Goal: Task Accomplishment & Management: Manage account settings

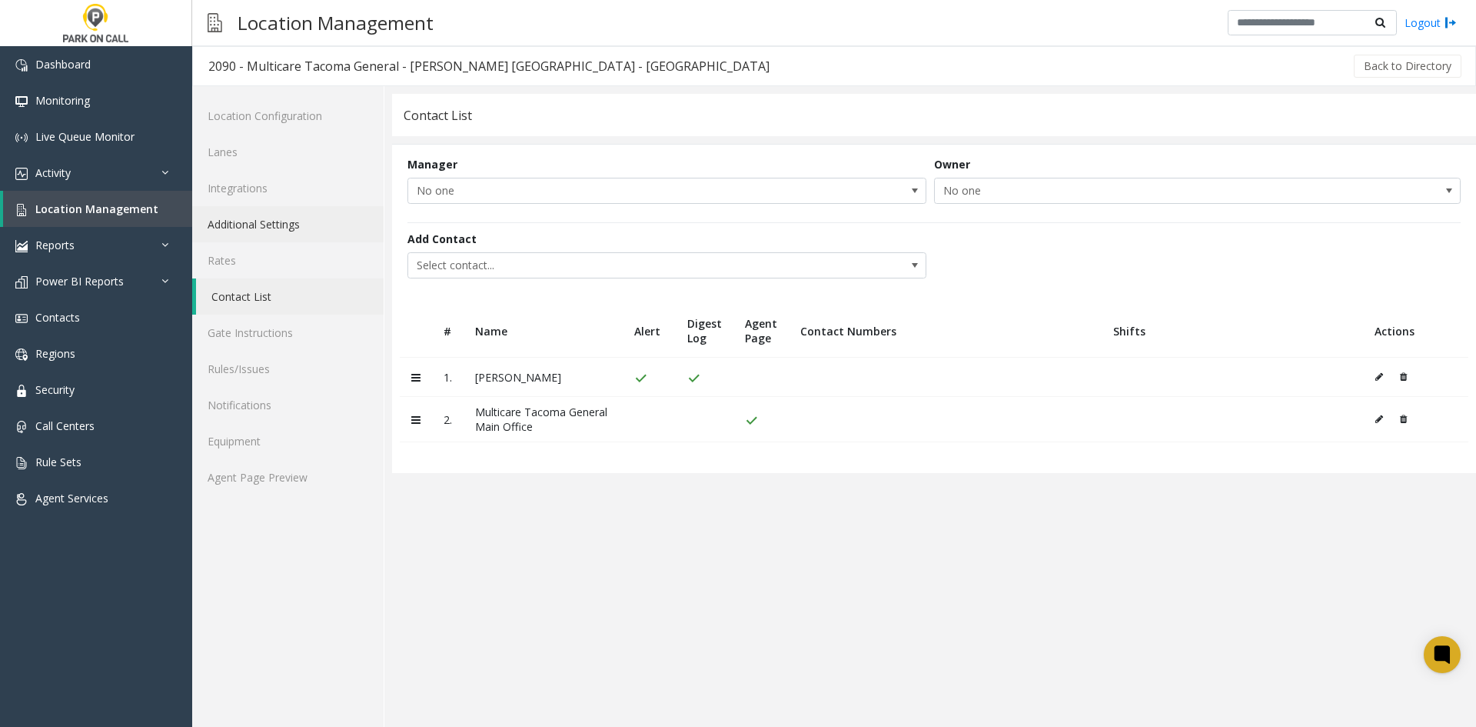
click at [245, 235] on link "Additional Settings" at bounding box center [287, 224] width 191 height 36
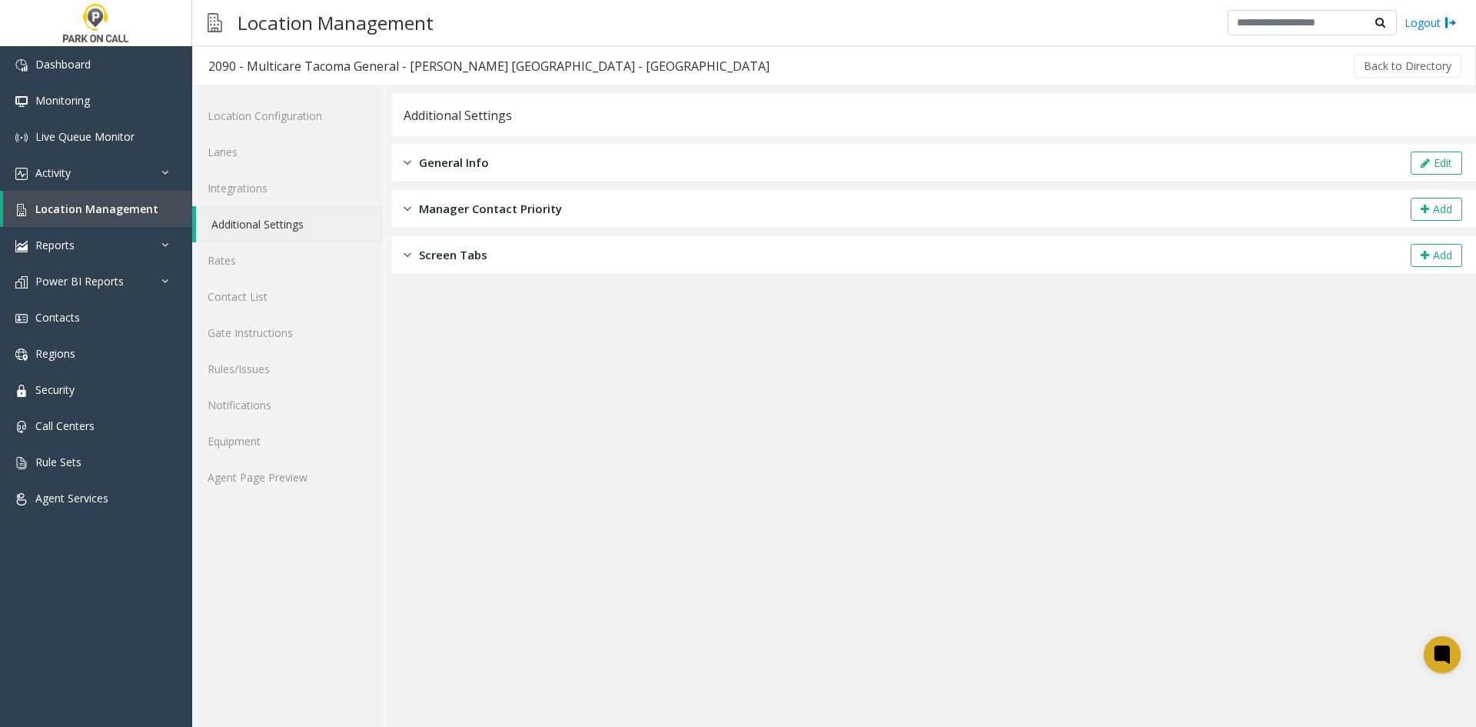
click at [483, 162] on span "General Info" at bounding box center [454, 163] width 70 height 18
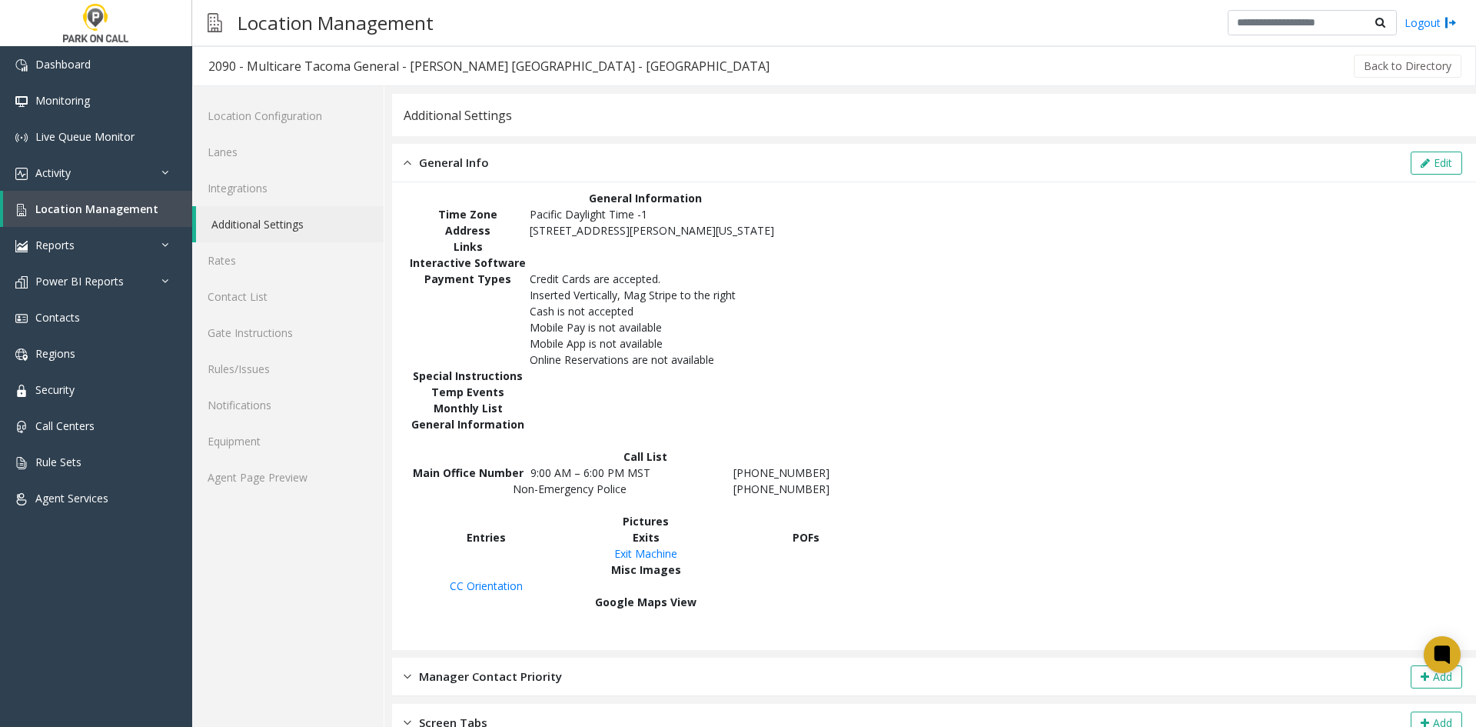
scroll to position [15, 0]
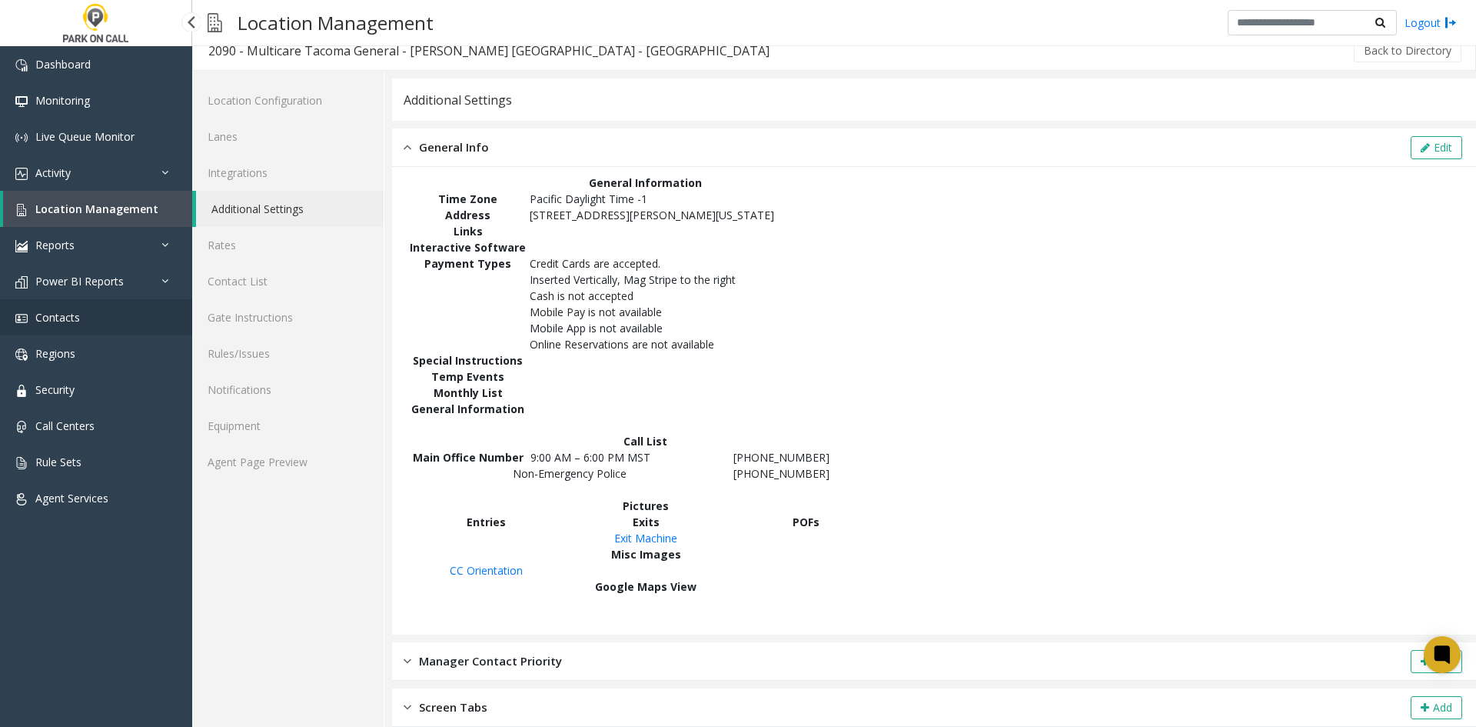
click at [96, 321] on link "Contacts" at bounding box center [96, 317] width 192 height 36
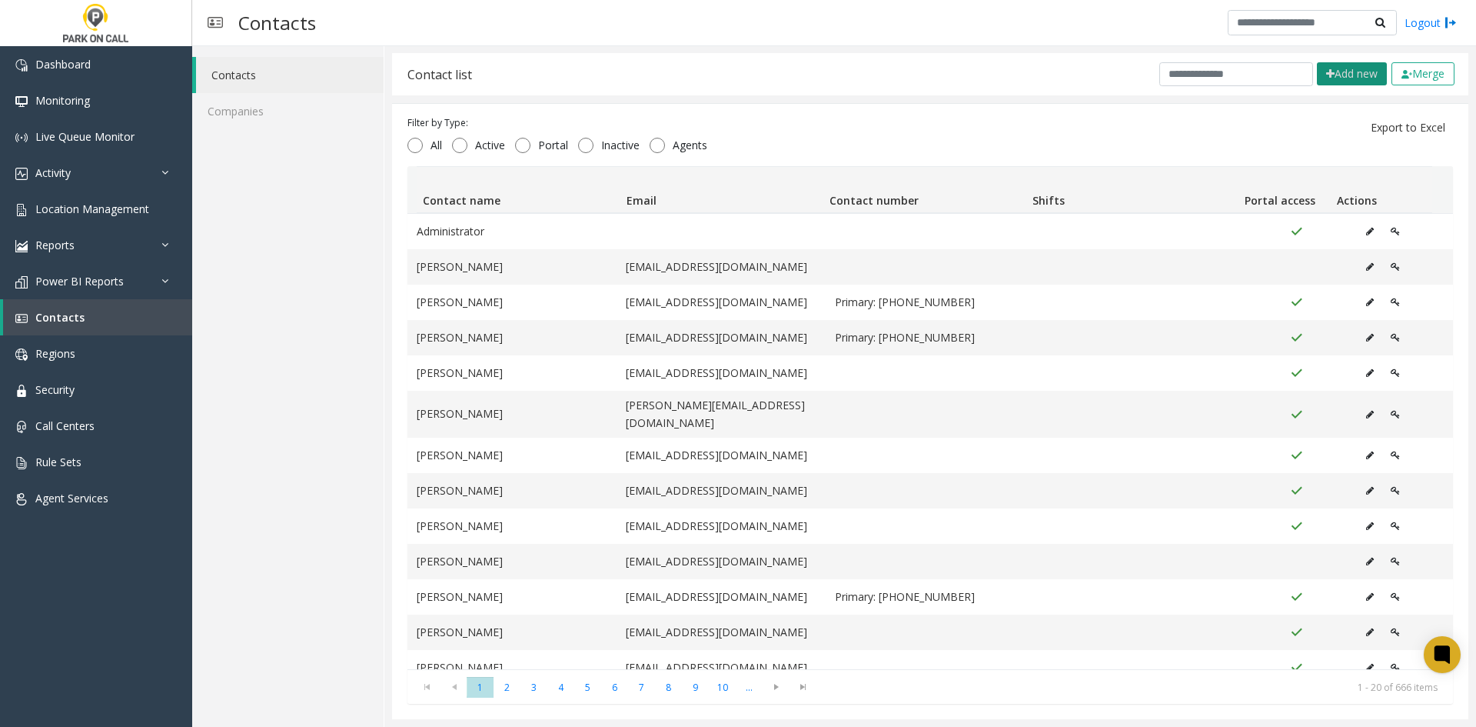
click at [1344, 74] on button "Add new" at bounding box center [1352, 73] width 70 height 23
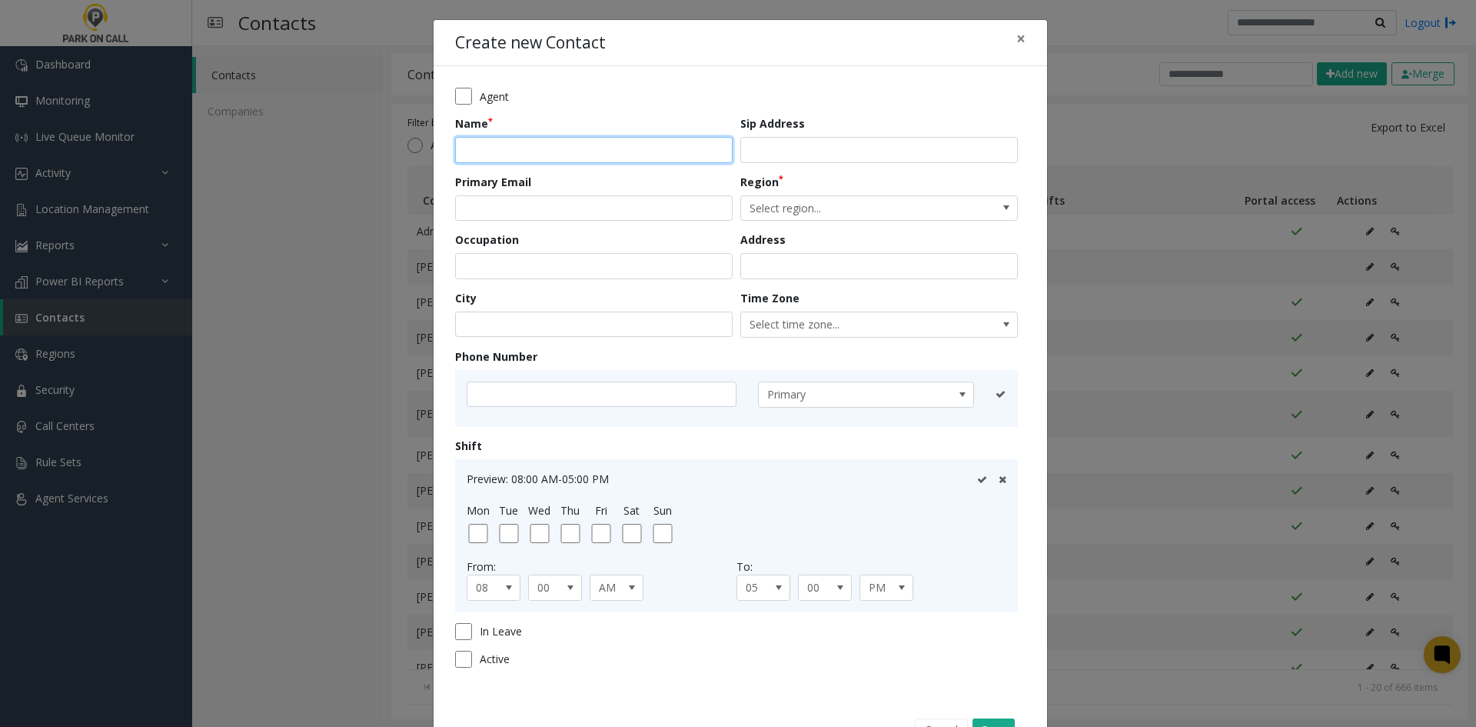
click at [526, 151] on input "text" at bounding box center [594, 150] width 278 height 26
type input "****"
click at [1017, 38] on span "×" at bounding box center [1021, 39] width 9 height 22
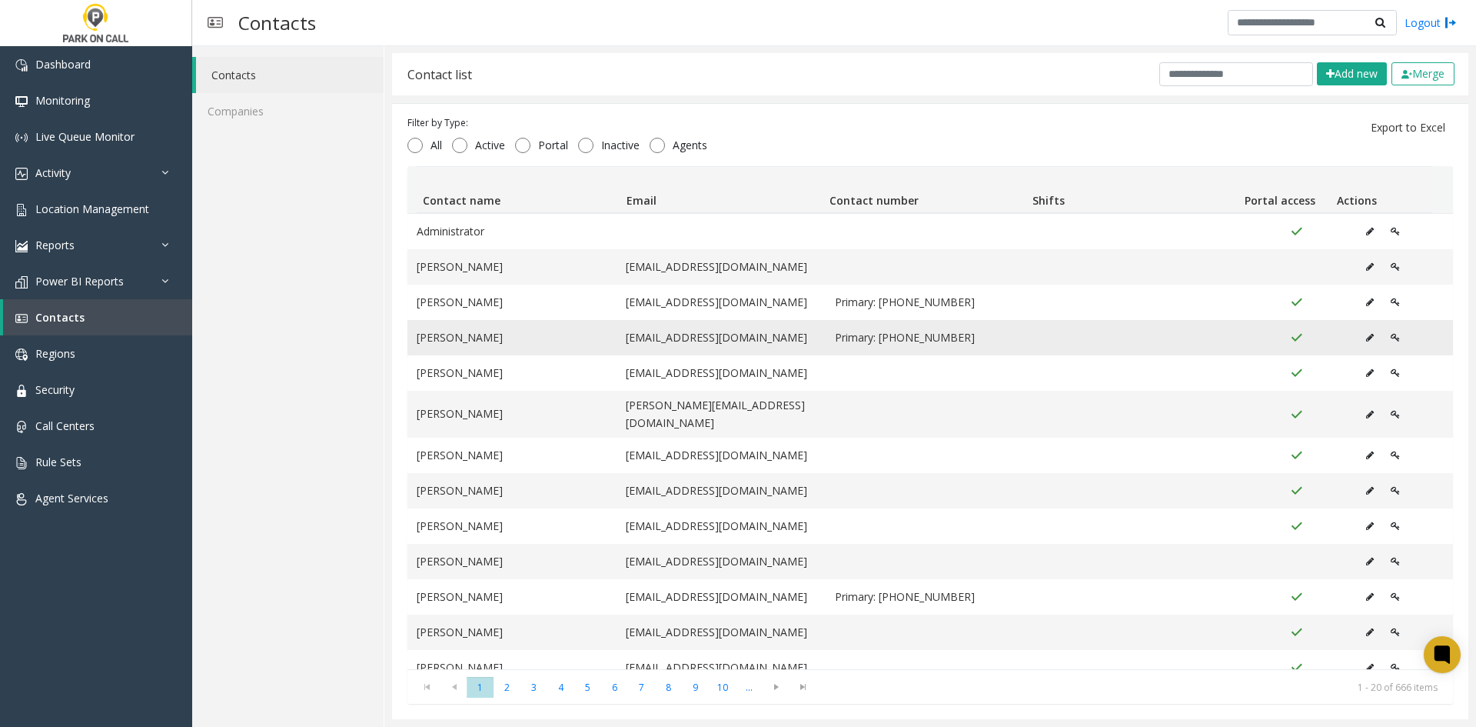
click at [1366, 337] on icon "Data table" at bounding box center [1370, 337] width 8 height 9
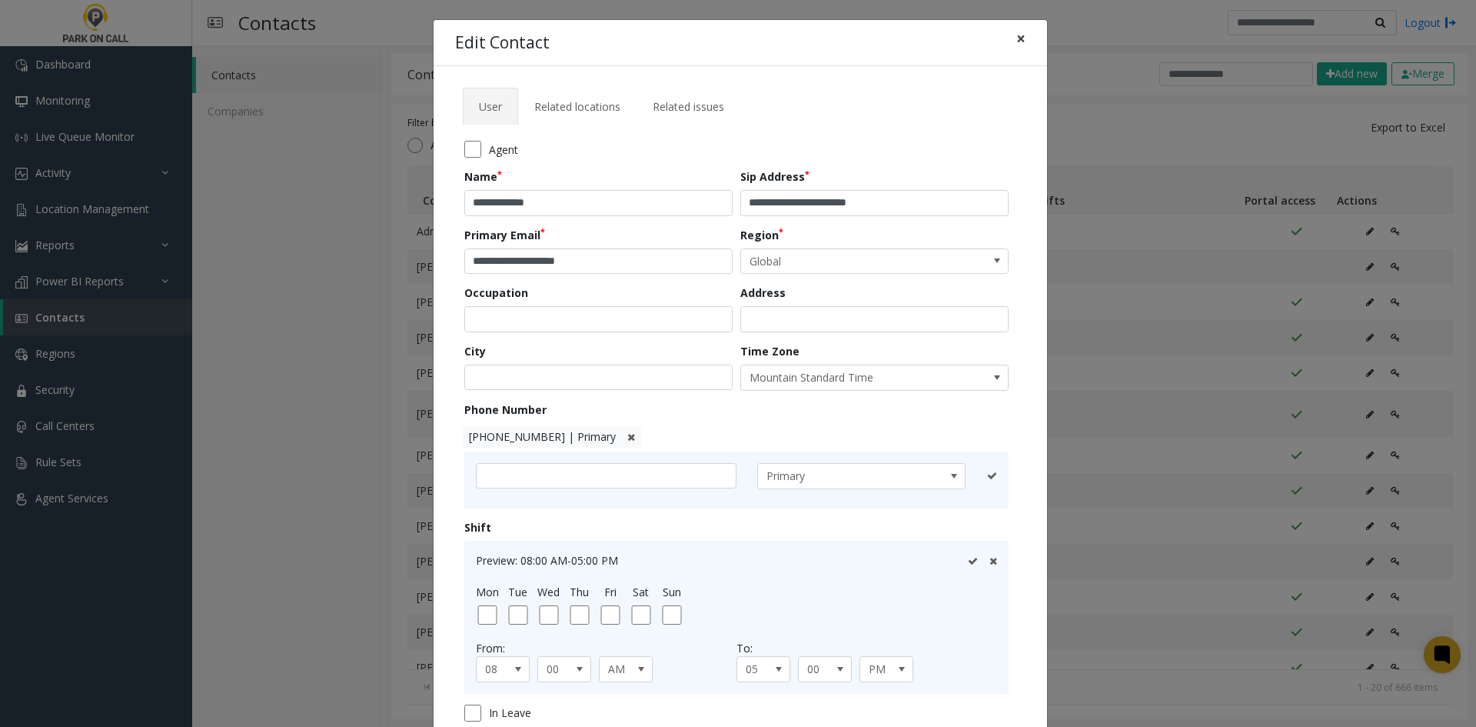
click at [1017, 44] on span "×" at bounding box center [1021, 39] width 9 height 22
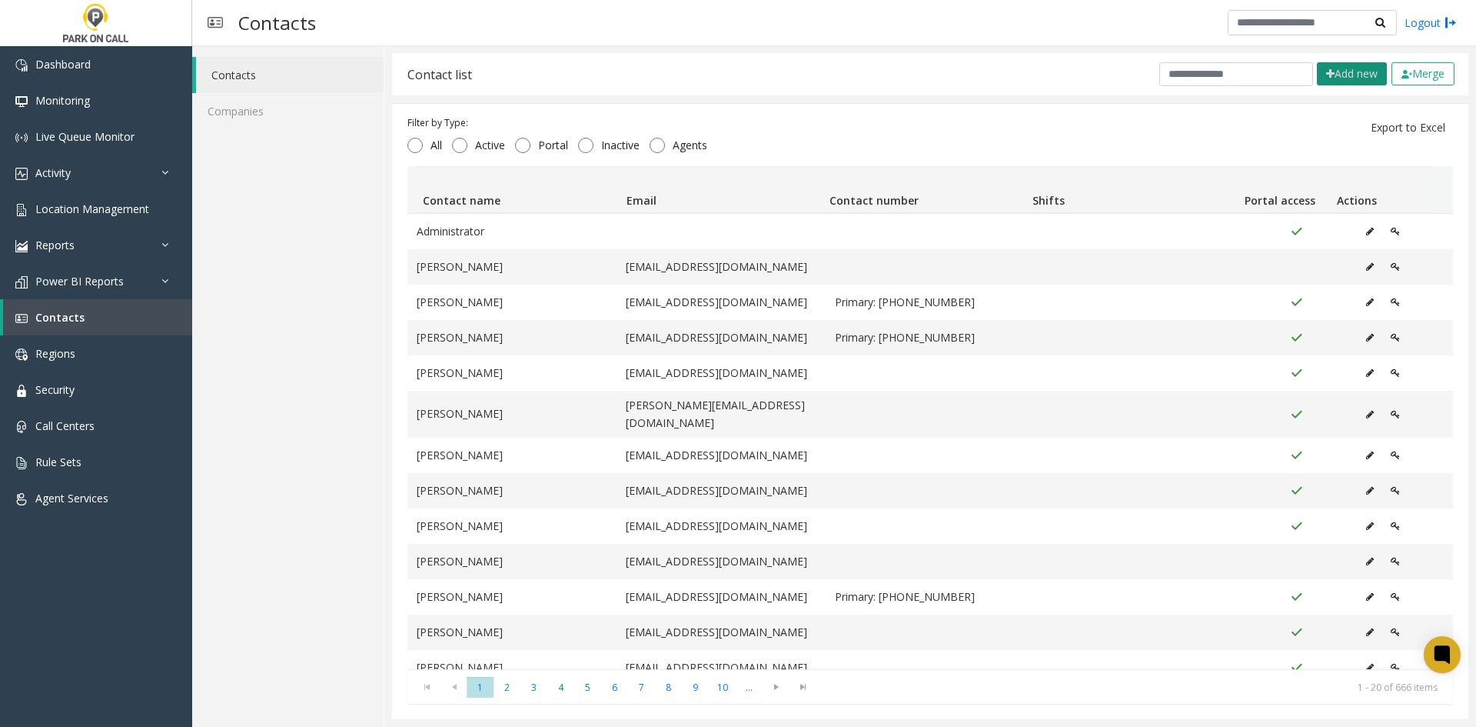
click at [1336, 78] on button "Add new" at bounding box center [1352, 73] width 70 height 23
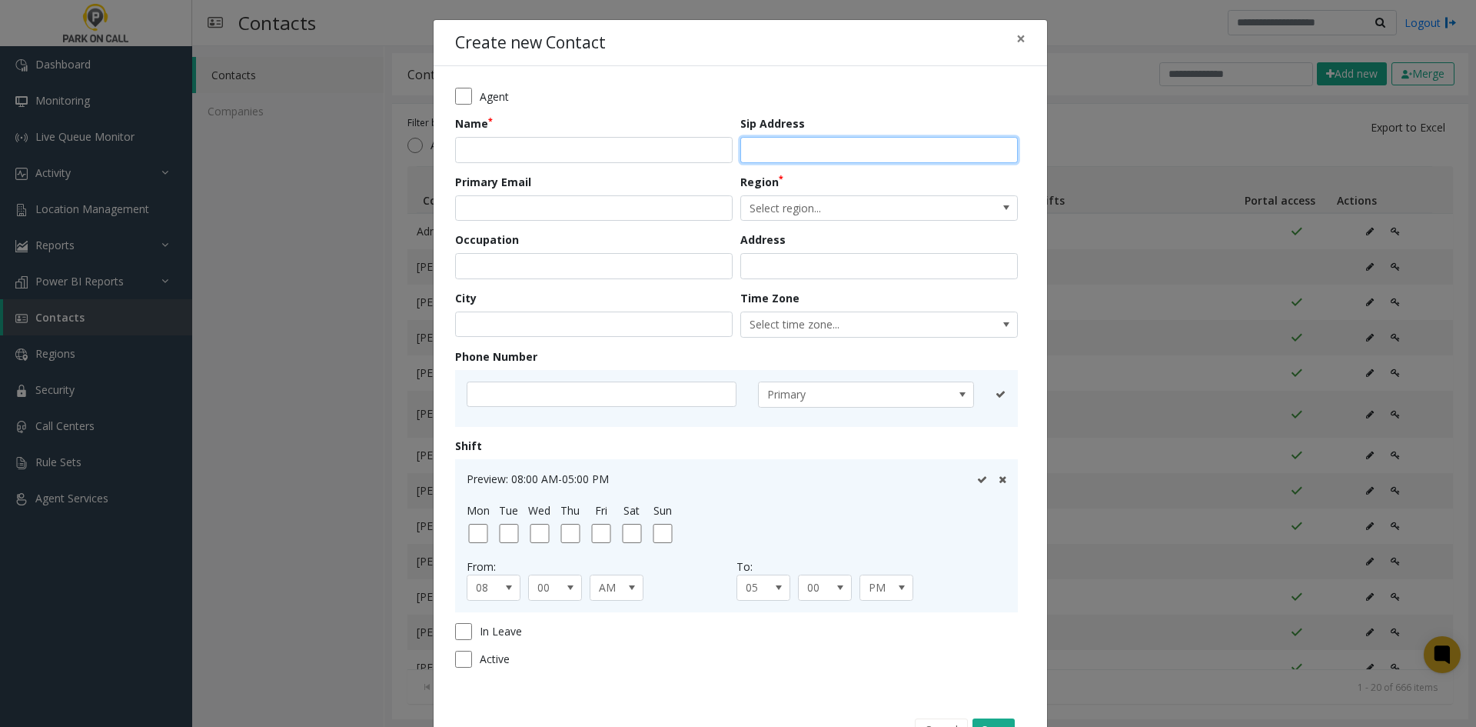
click at [820, 150] on input "text" at bounding box center [879, 150] width 278 height 26
type input "**********"
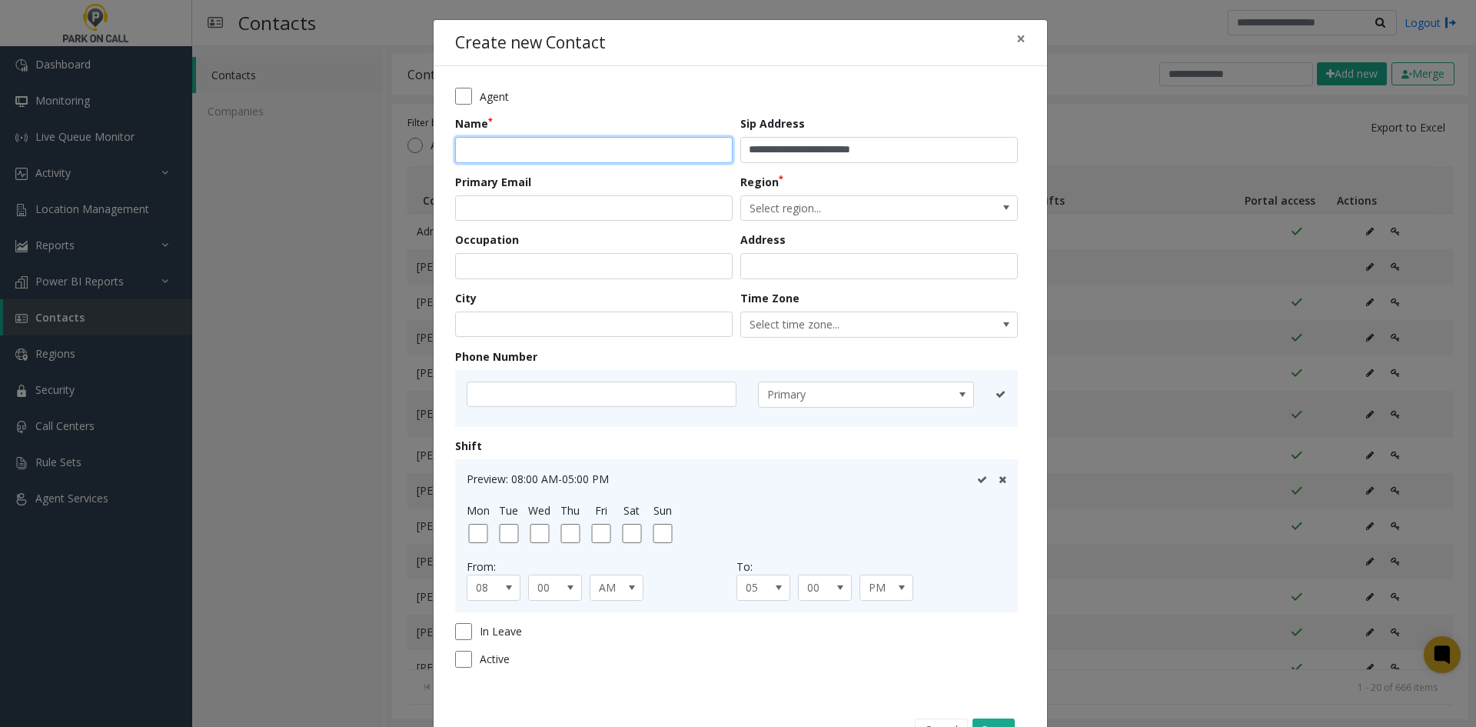
click at [491, 148] on input "text" at bounding box center [594, 150] width 278 height 26
type input "**********"
click at [500, 205] on input "email" at bounding box center [594, 208] width 278 height 26
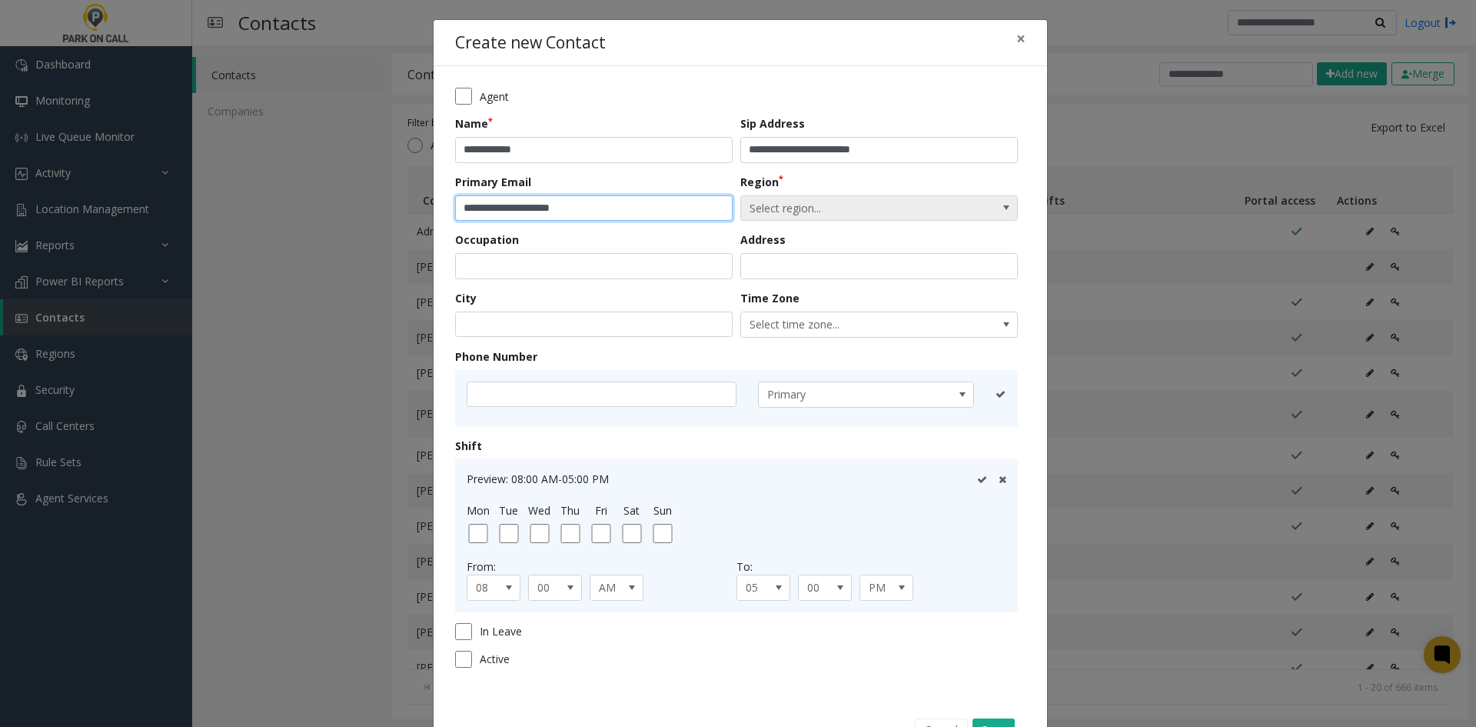
type input "**********"
click at [895, 205] on span "Select region..." at bounding box center [851, 208] width 221 height 25
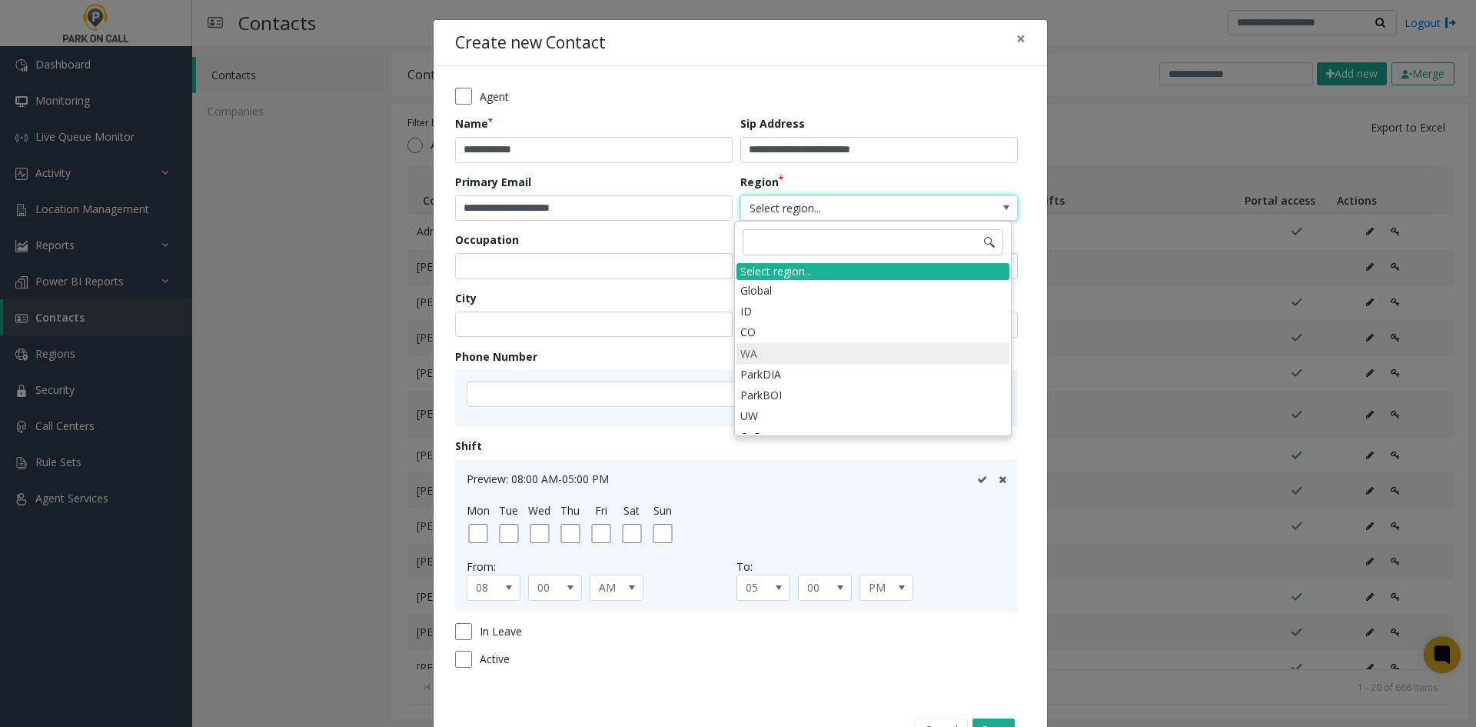
click at [790, 353] on li "WA" at bounding box center [873, 353] width 273 height 21
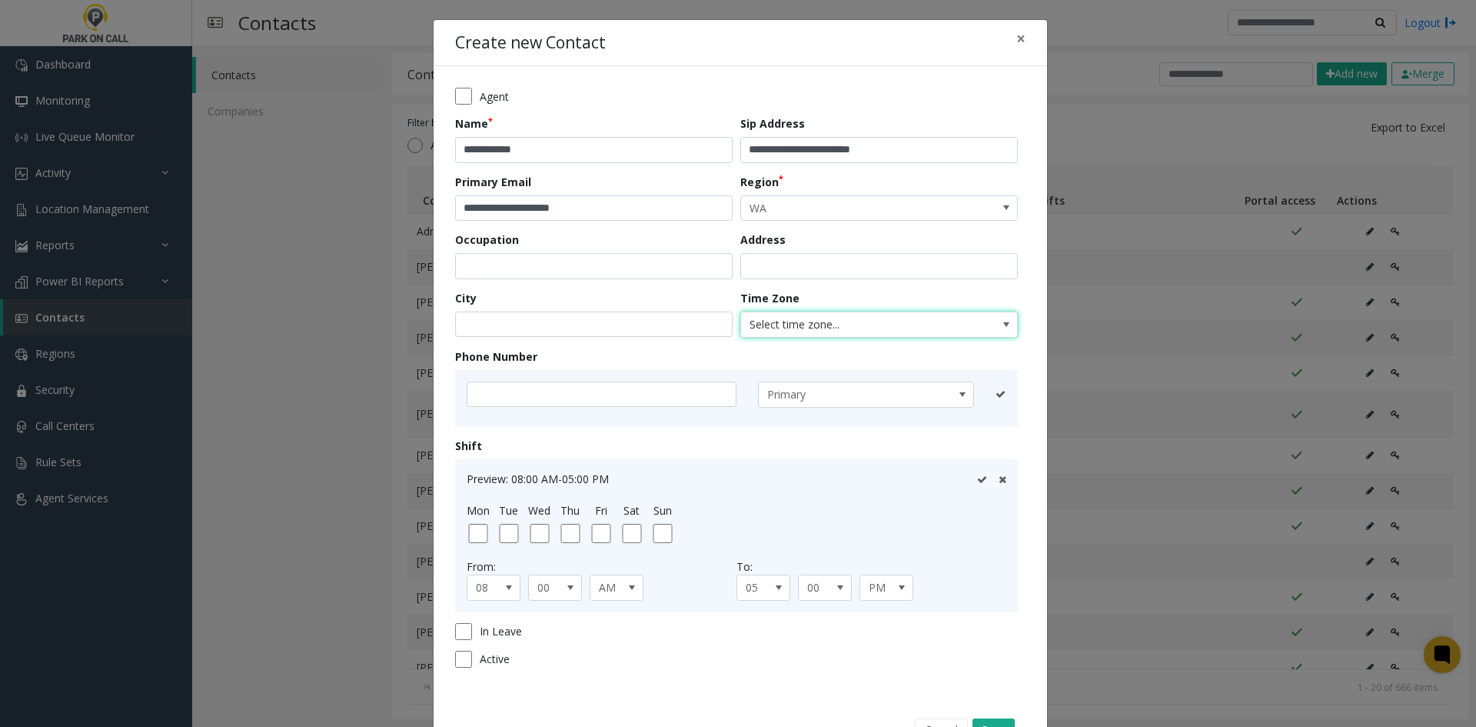
click at [823, 323] on span "Select time zone..." at bounding box center [851, 324] width 221 height 25
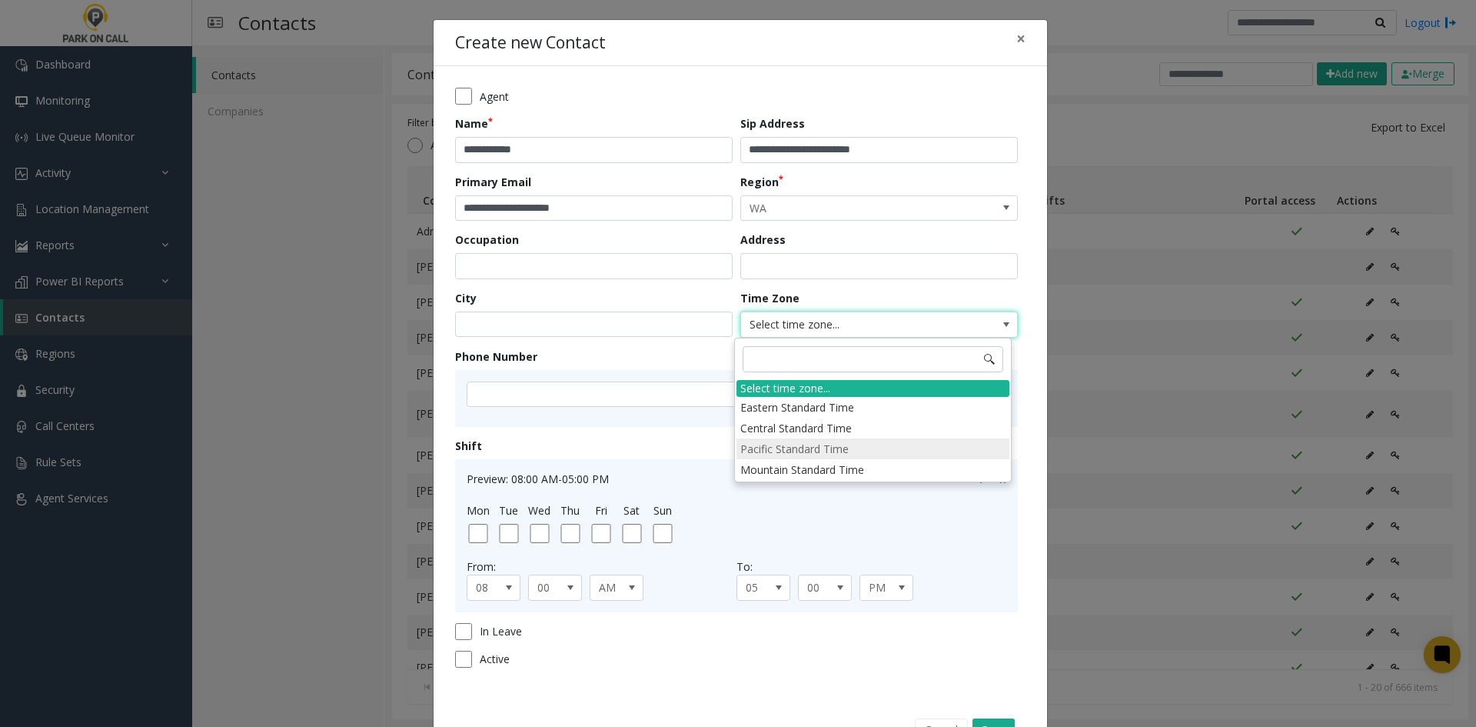
click at [804, 451] on li "Pacific Standard Time" at bounding box center [873, 448] width 273 height 21
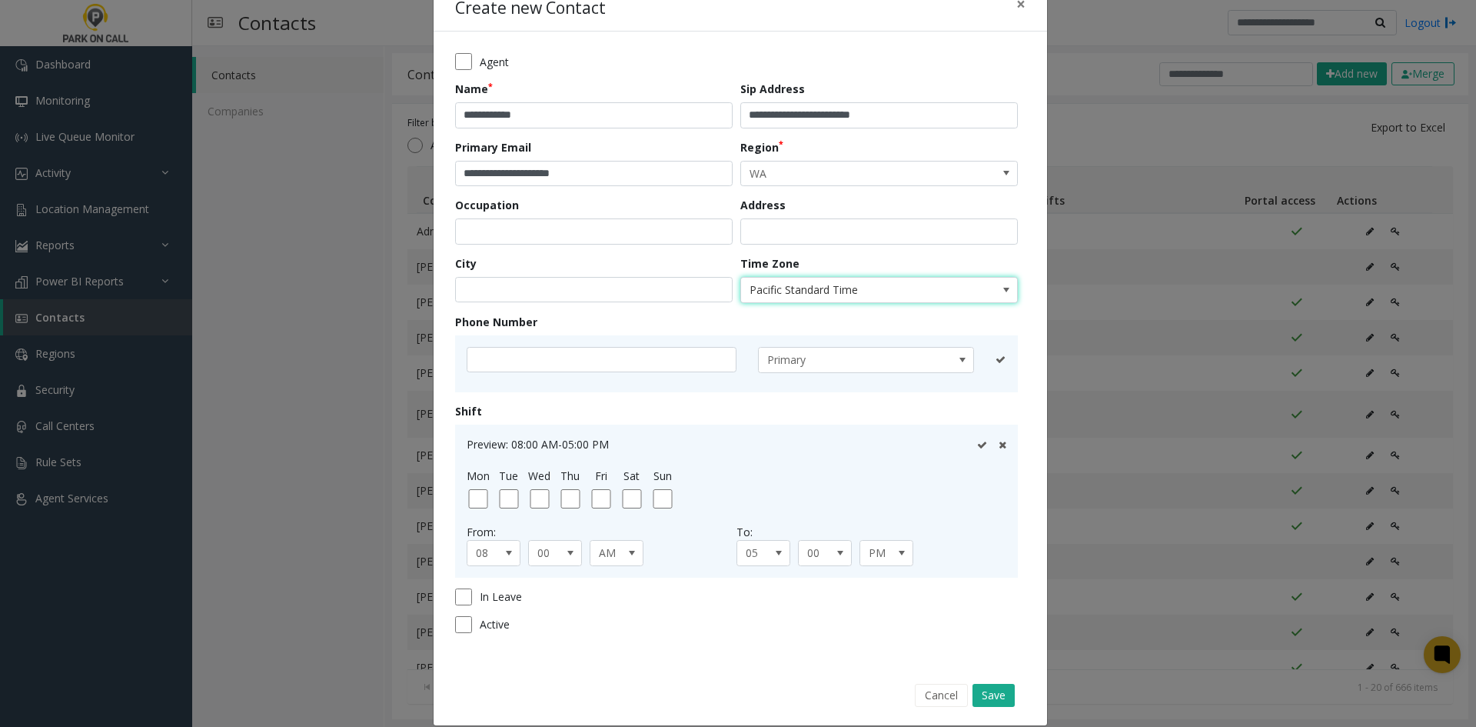
scroll to position [52, 0]
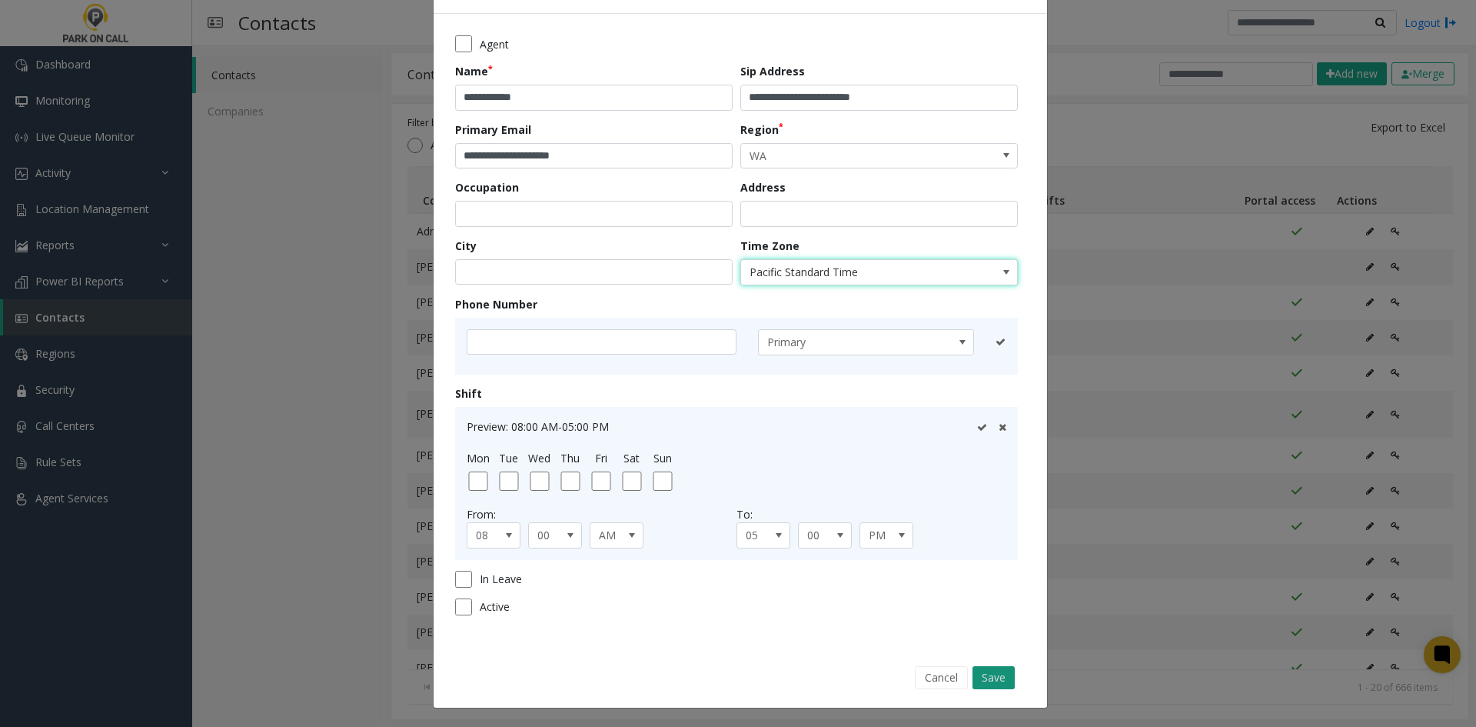
click at [992, 682] on button "Save" at bounding box center [994, 677] width 42 height 23
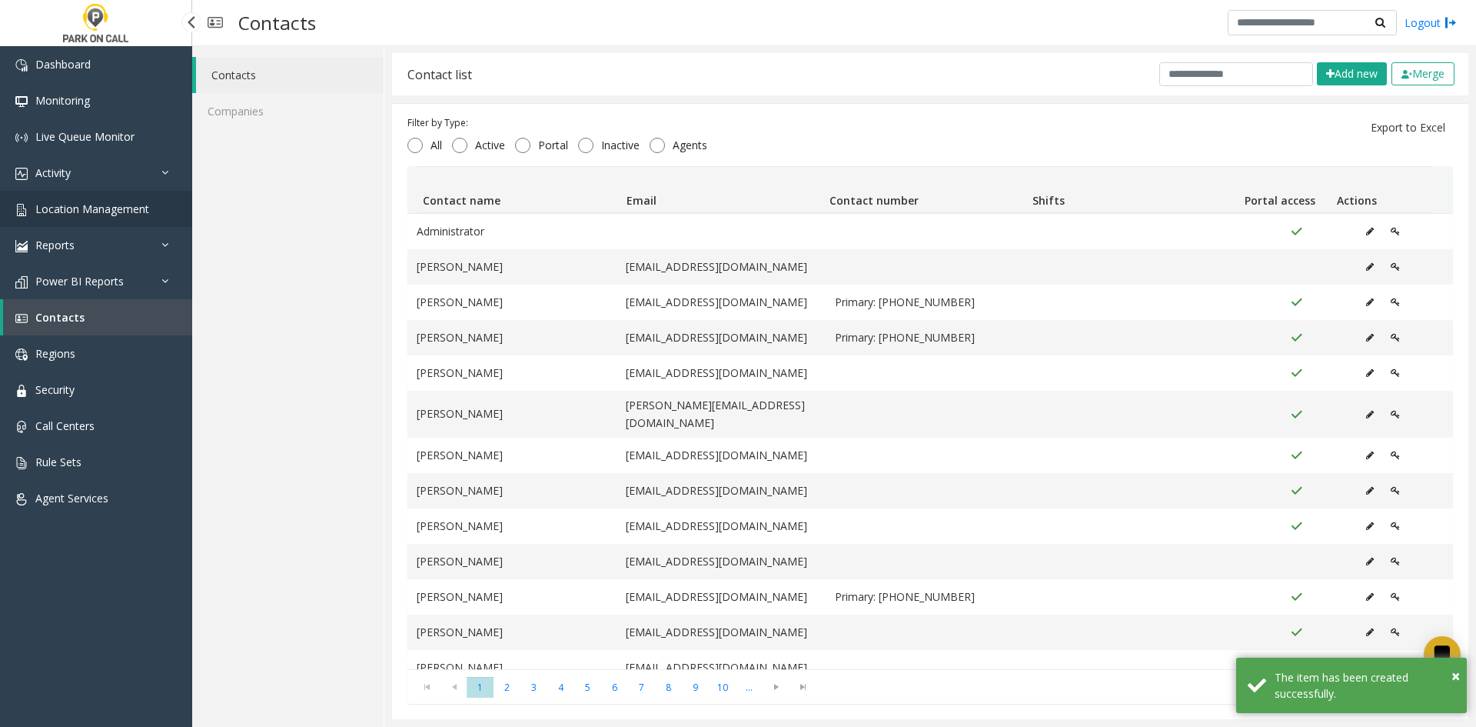
click at [89, 213] on span "Location Management" at bounding box center [92, 208] width 114 height 15
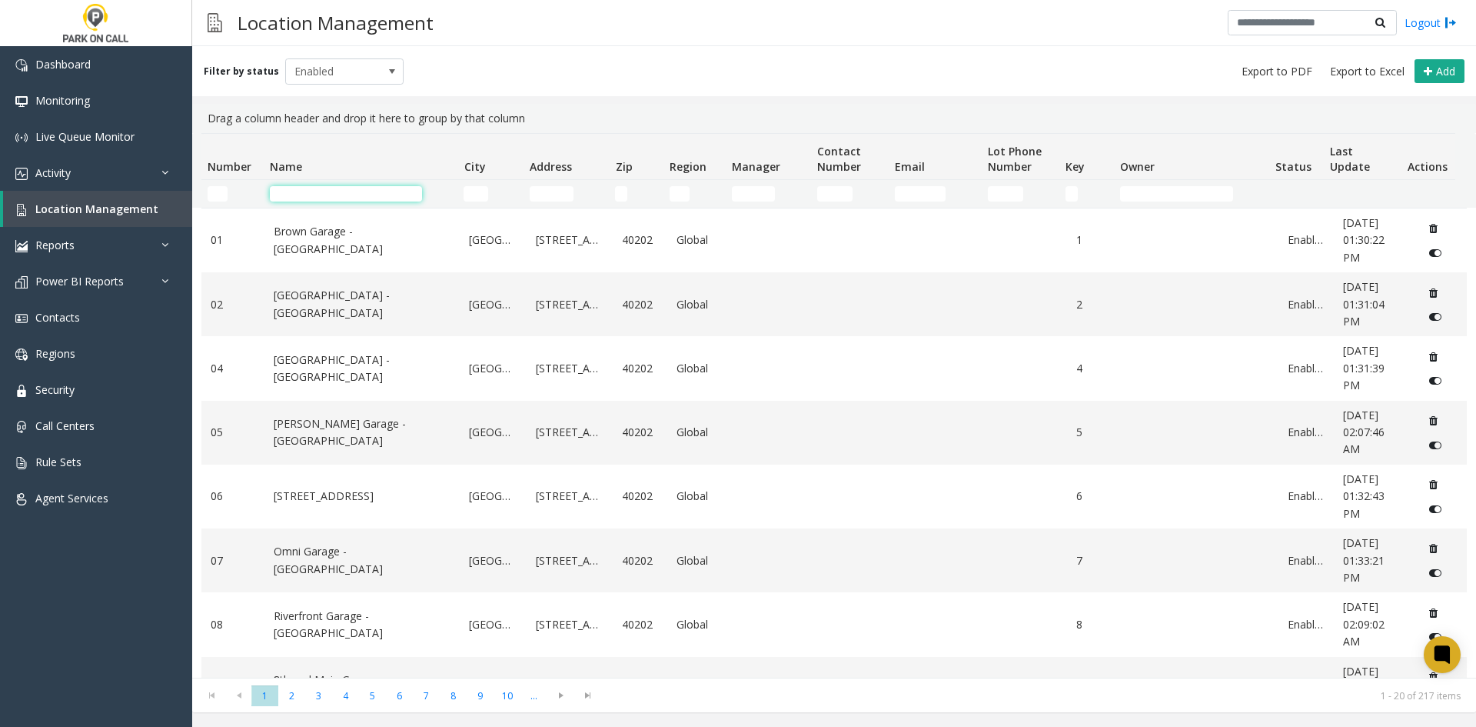
click at [308, 196] on input "Name Filter" at bounding box center [346, 193] width 152 height 15
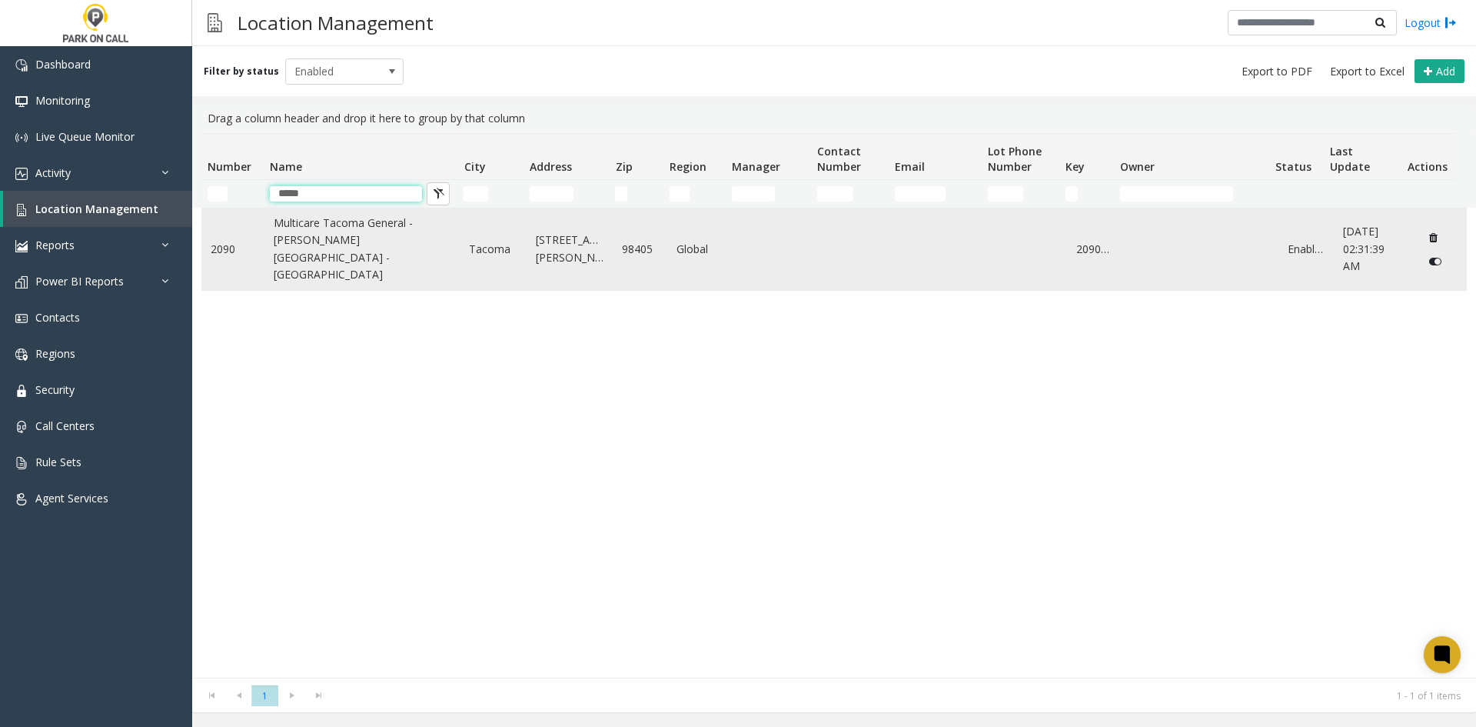
type input "*****"
click at [371, 240] on link "Multicare Tacoma General - [PERSON_NAME] [GEOGRAPHIC_DATA] - [GEOGRAPHIC_DATA]" at bounding box center [363, 249] width 178 height 69
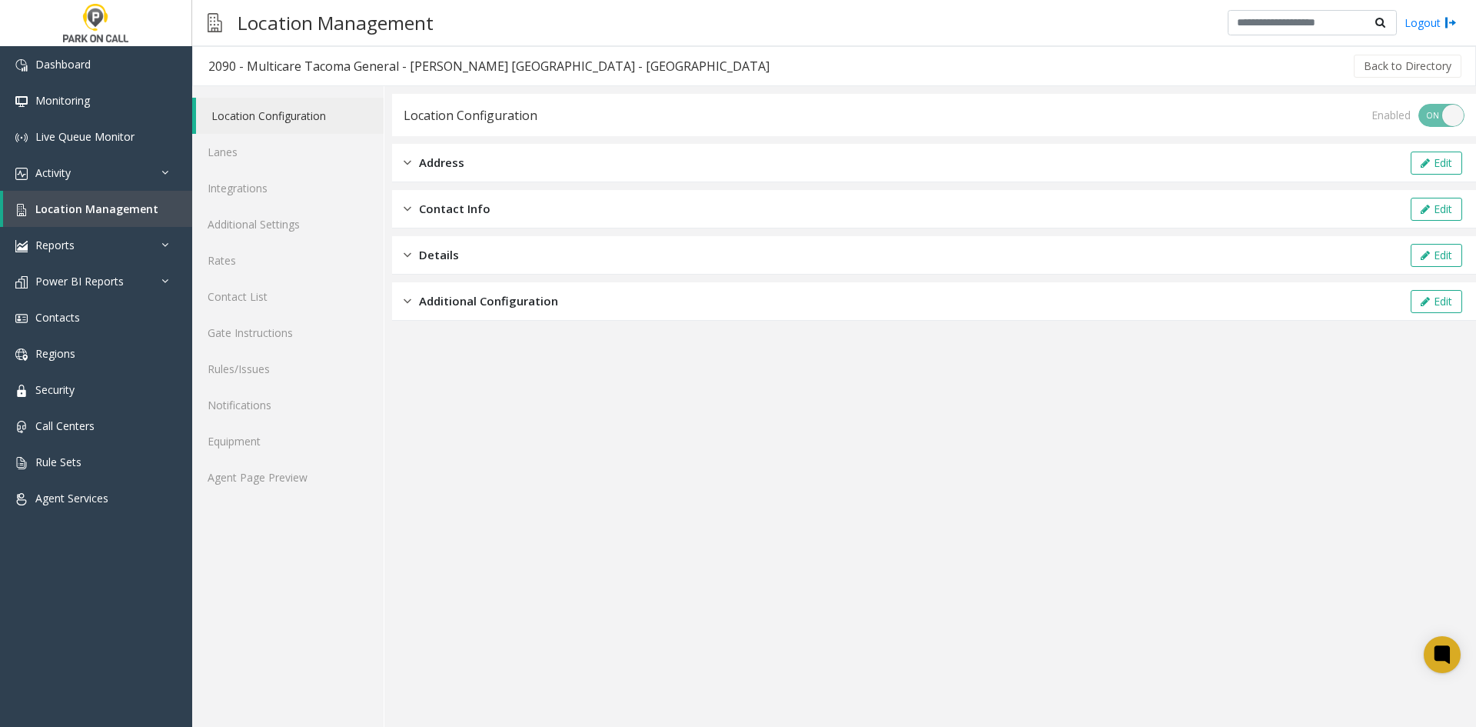
click at [436, 205] on span "Contact Info" at bounding box center [455, 209] width 72 height 18
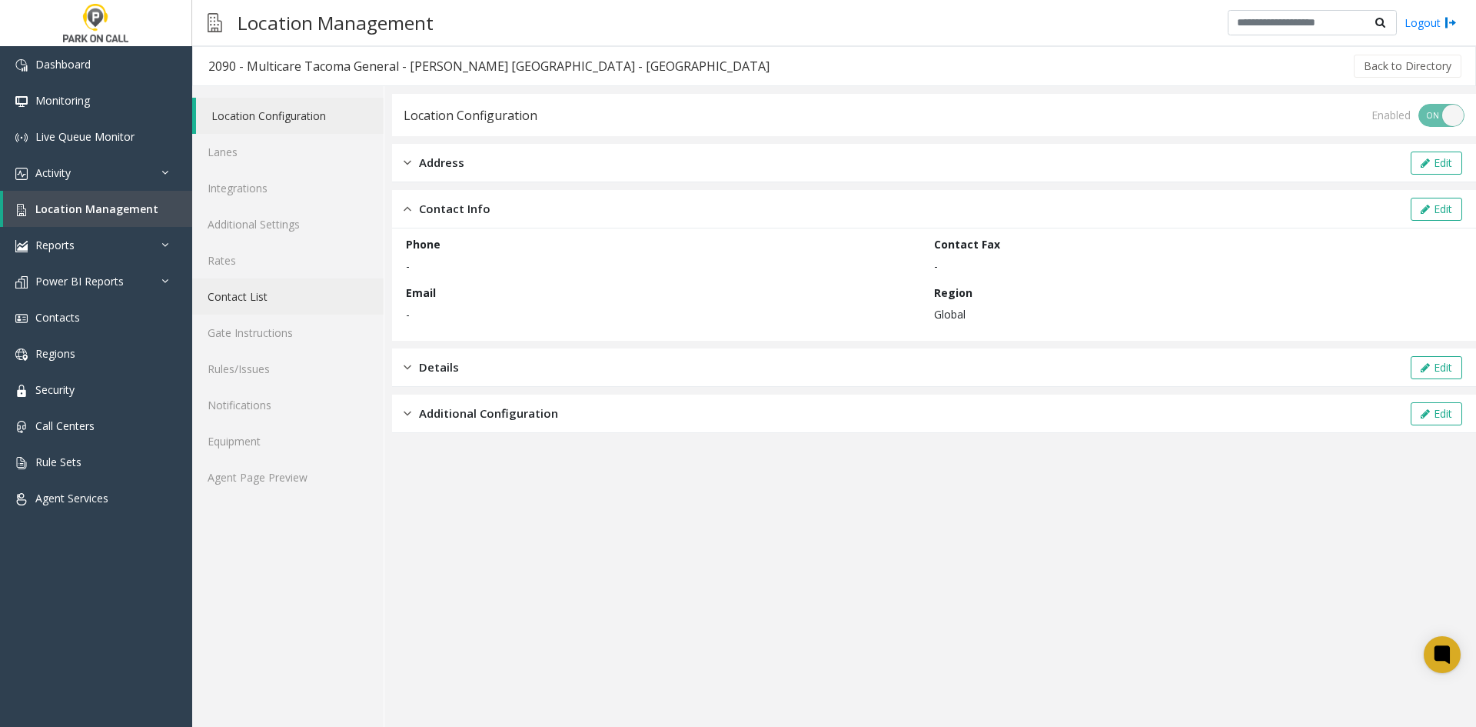
click at [255, 298] on link "Contact List" at bounding box center [287, 296] width 191 height 36
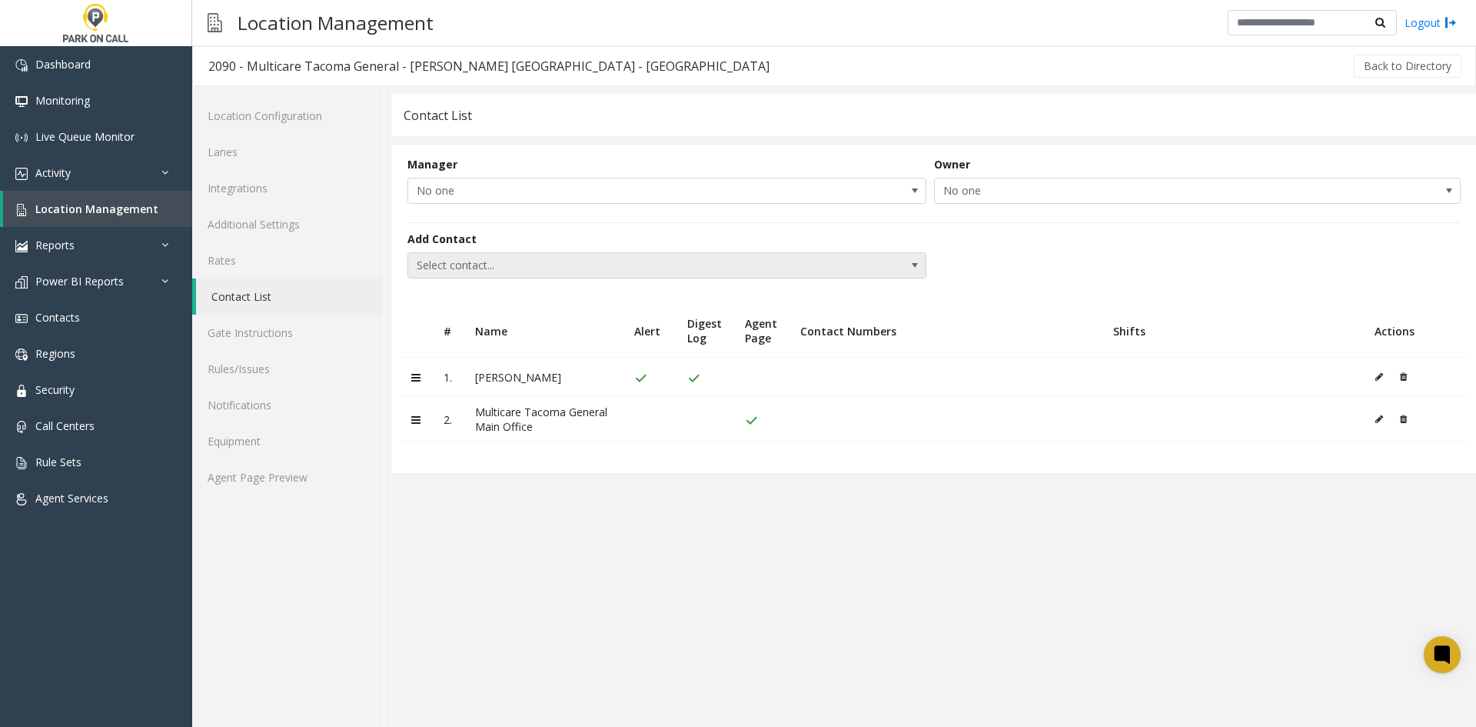
click at [913, 263] on span at bounding box center [915, 265] width 12 height 12
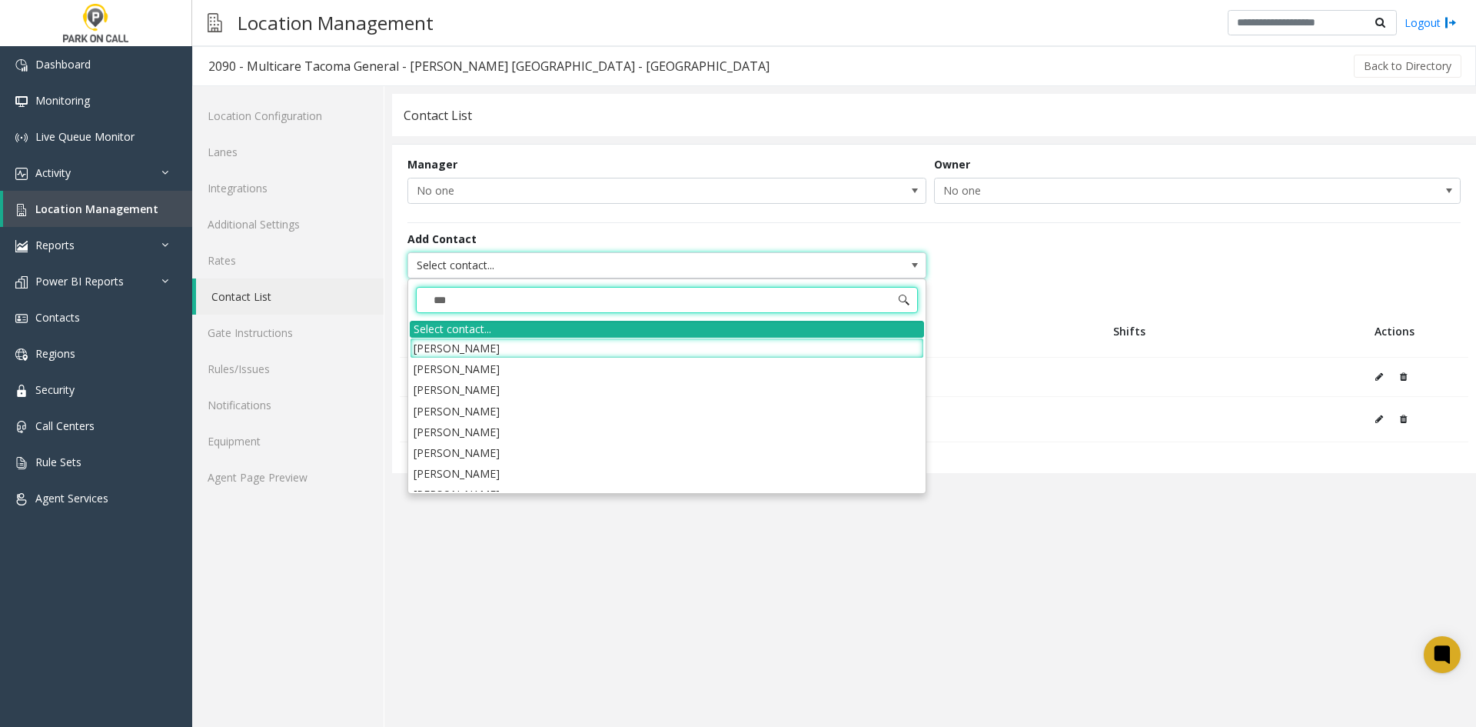
type input "****"
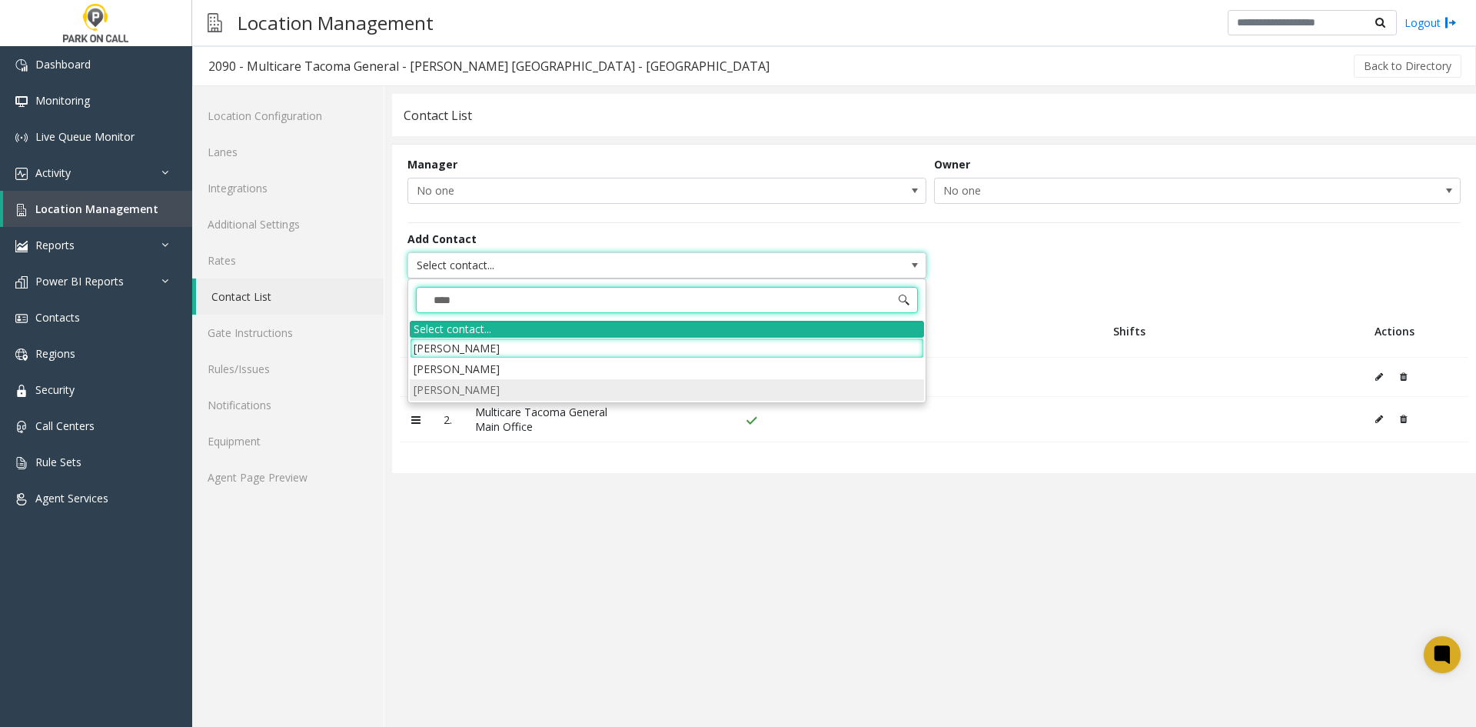
click at [474, 391] on li "[PERSON_NAME]" at bounding box center [667, 389] width 514 height 21
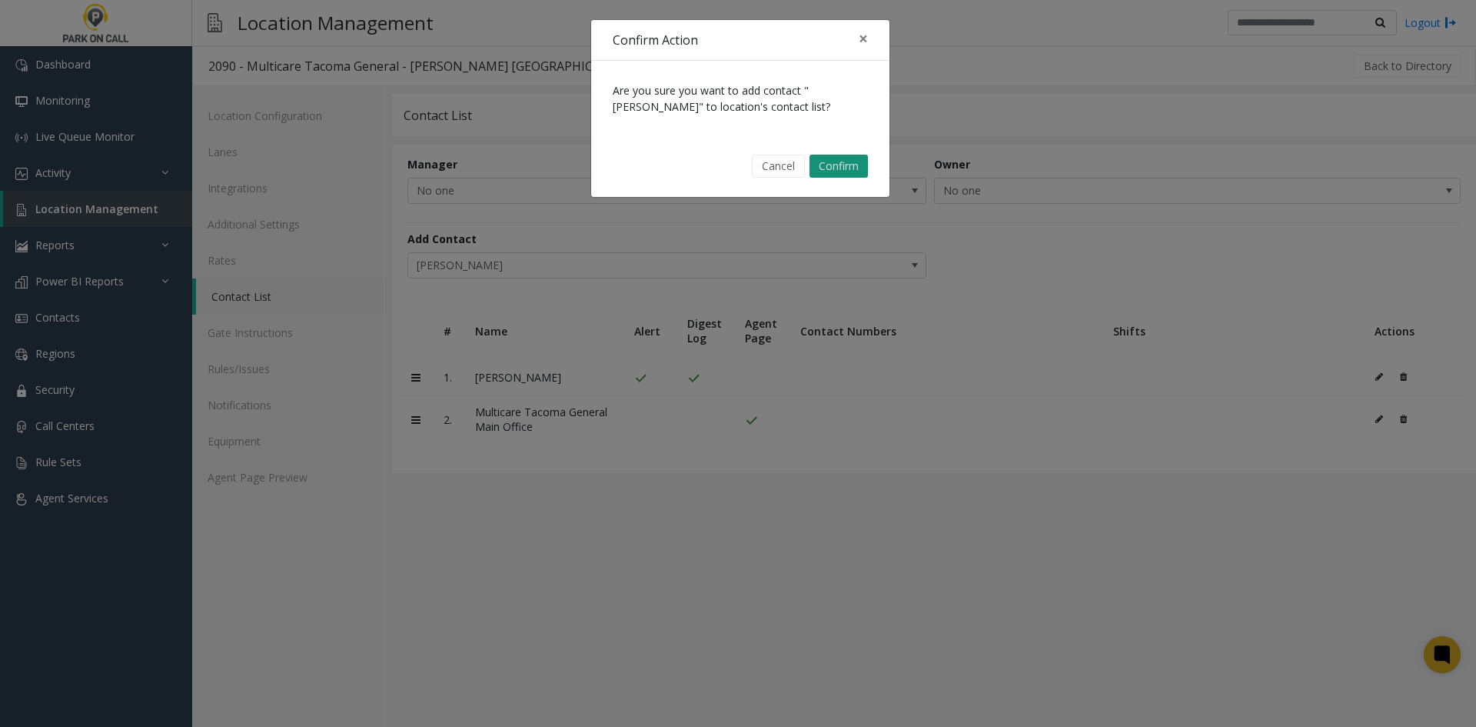
click at [830, 168] on button "Confirm" at bounding box center [839, 166] width 58 height 23
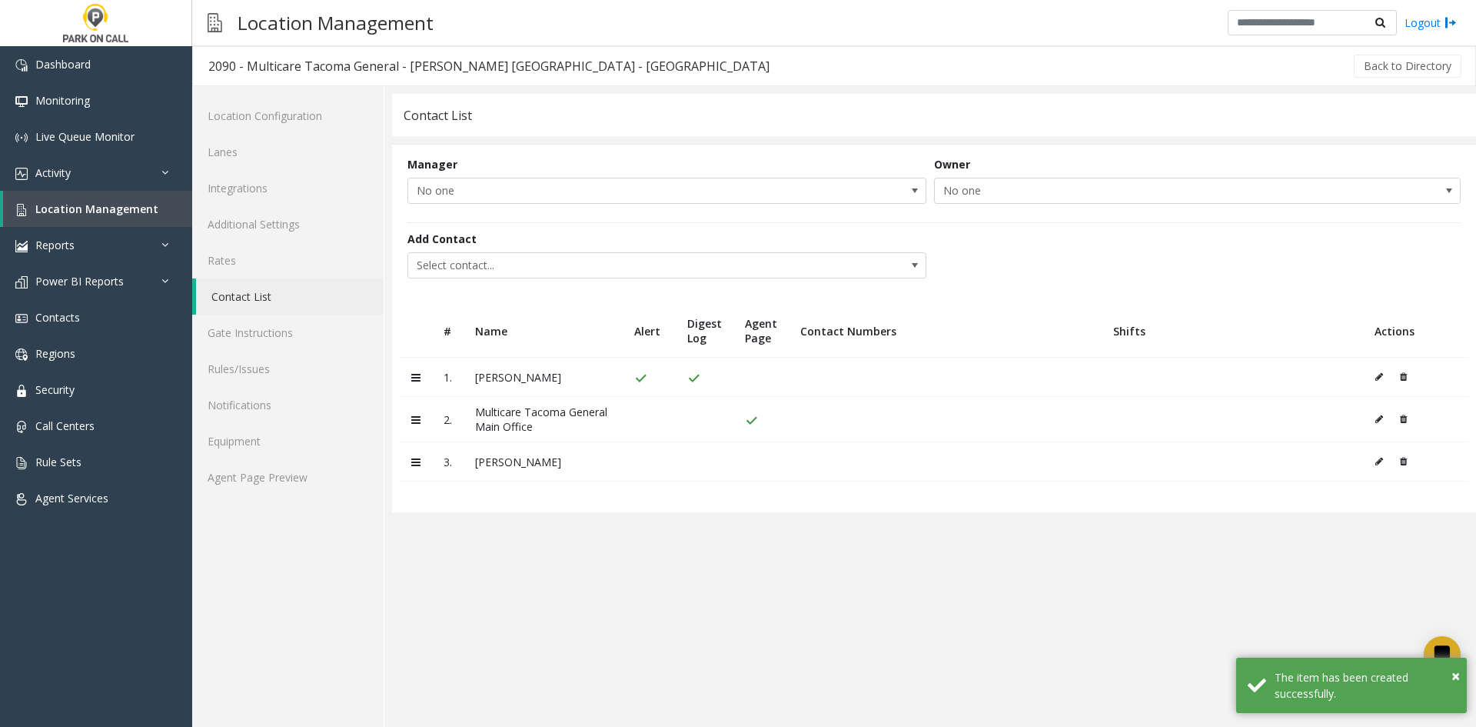
click at [1377, 464] on icon at bounding box center [1380, 461] width 8 height 9
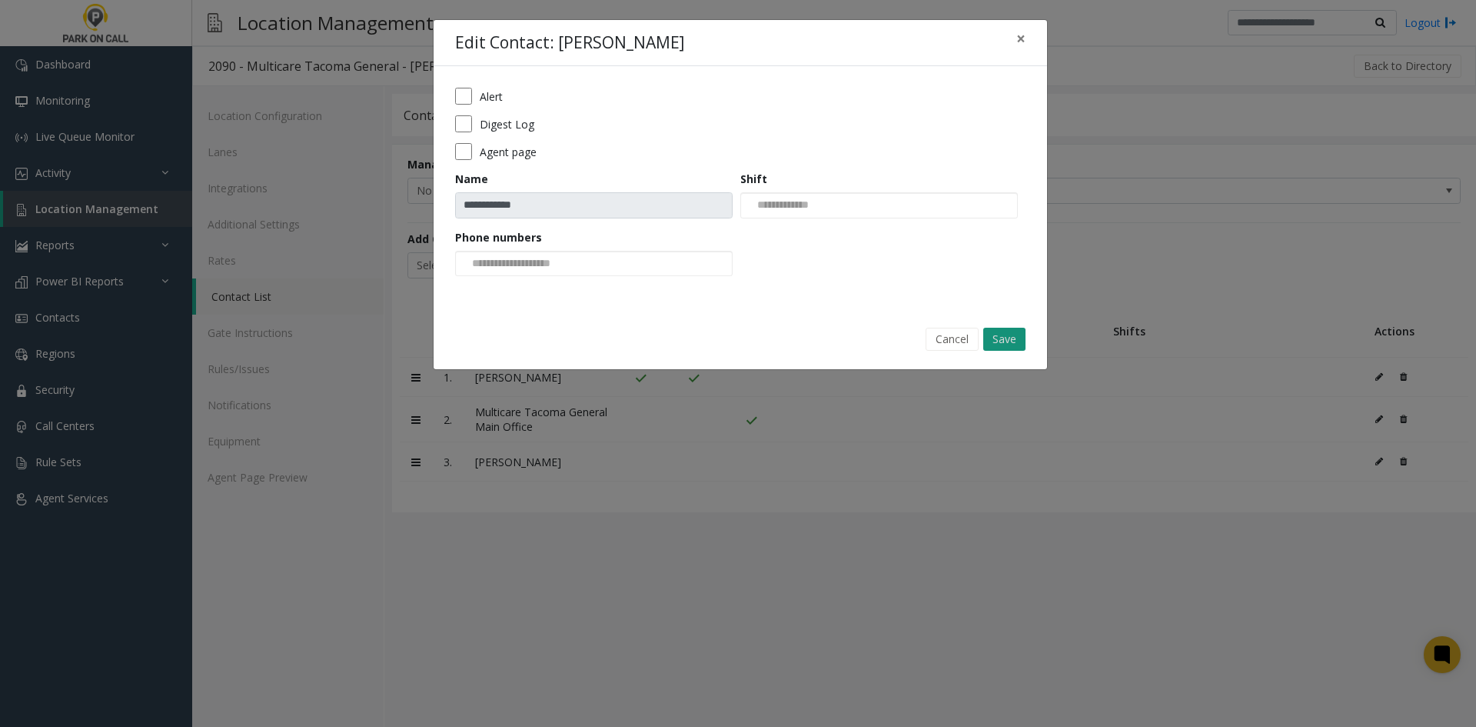
click at [1014, 342] on button "Save" at bounding box center [1004, 339] width 42 height 23
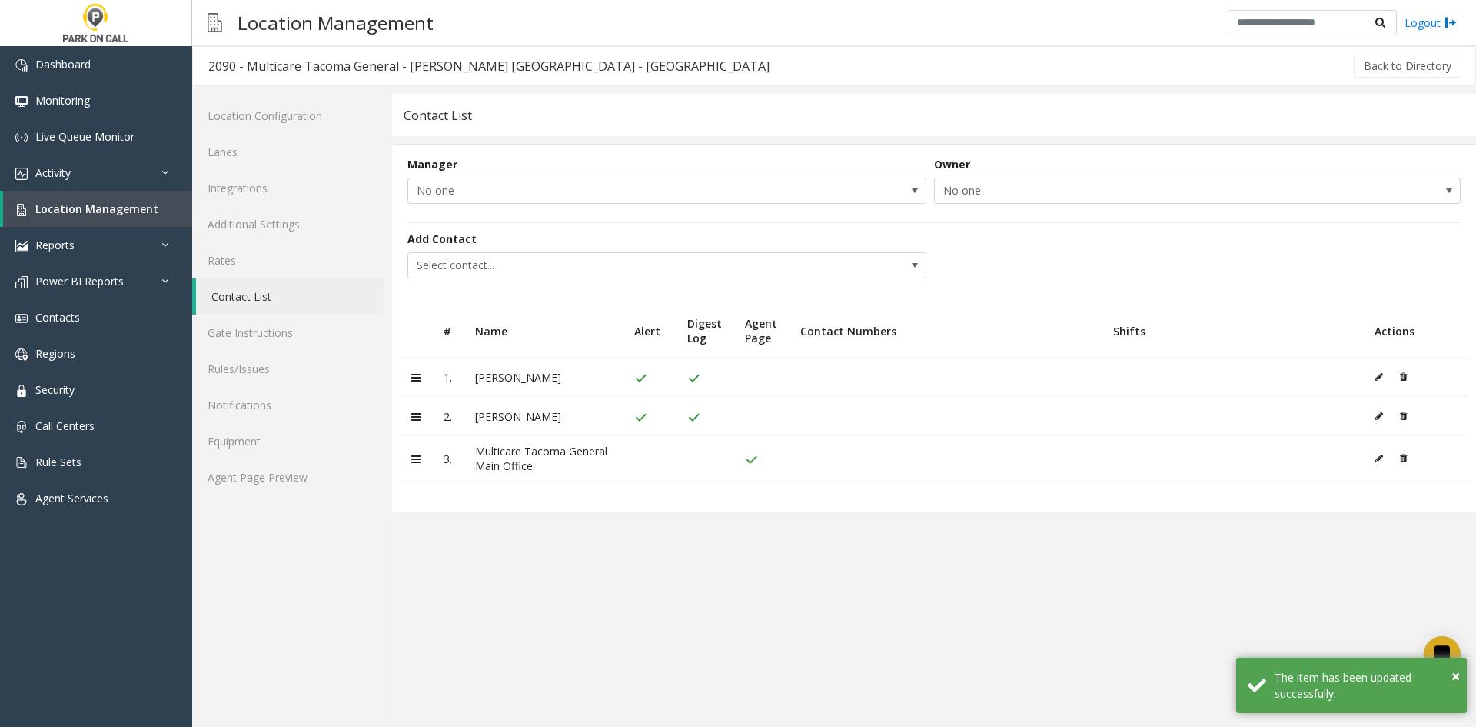
click at [1381, 415] on icon at bounding box center [1380, 415] width 8 height 9
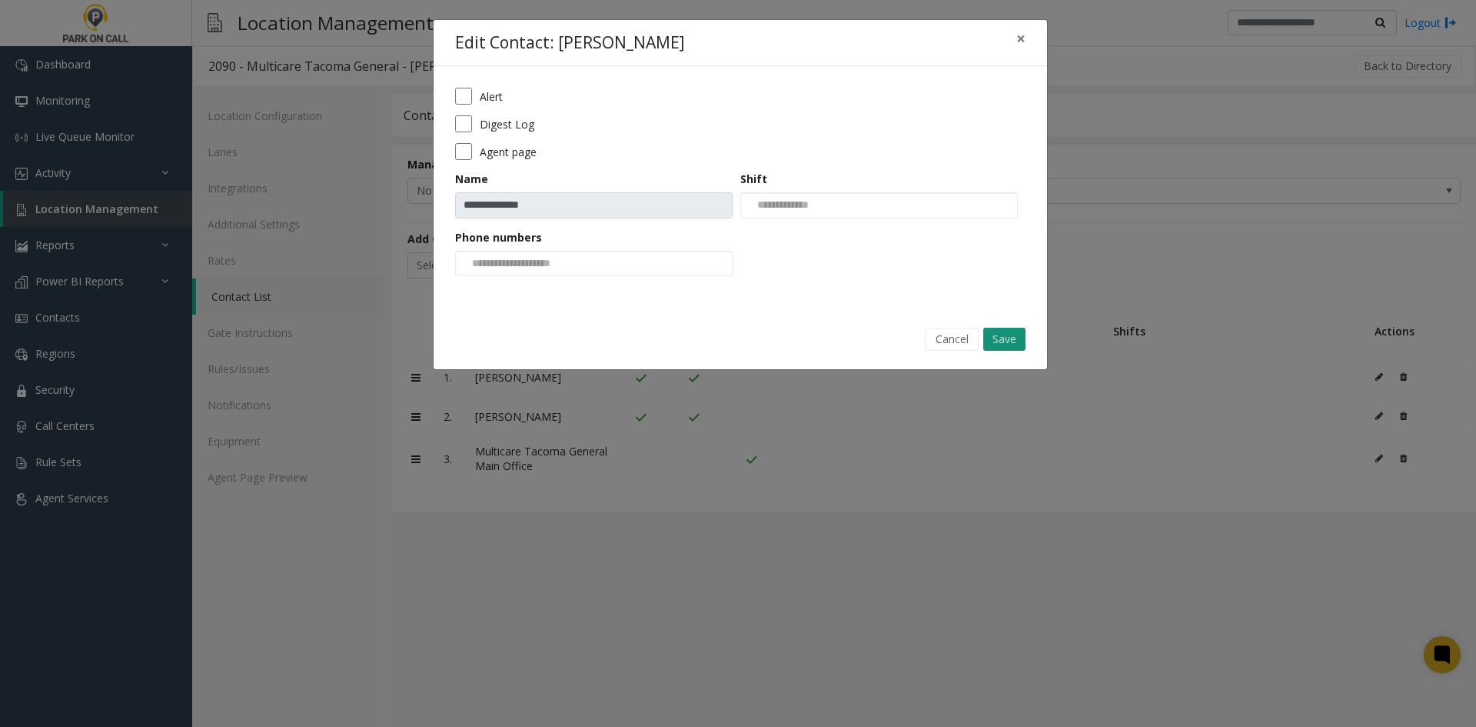
click at [1013, 343] on button "Save" at bounding box center [1004, 339] width 42 height 23
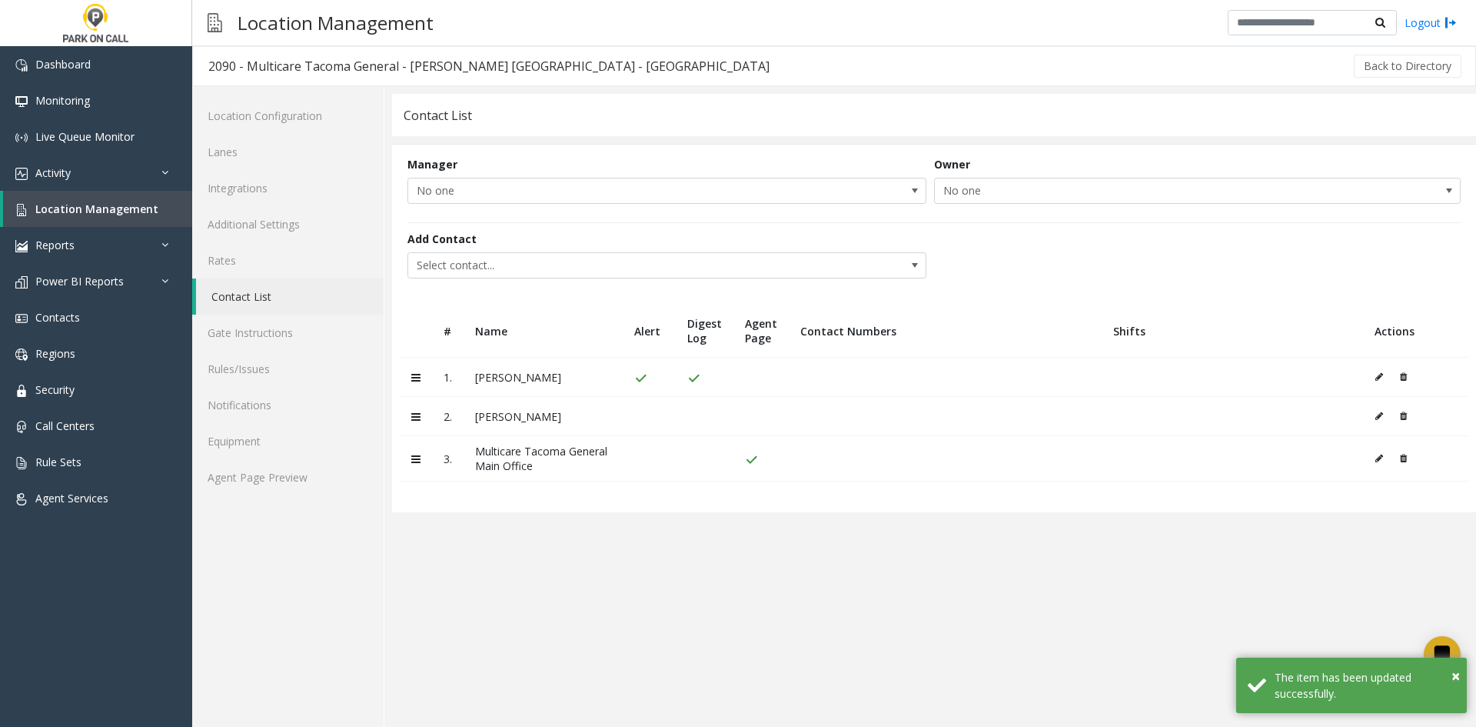
click at [1378, 376] on icon at bounding box center [1380, 376] width 8 height 9
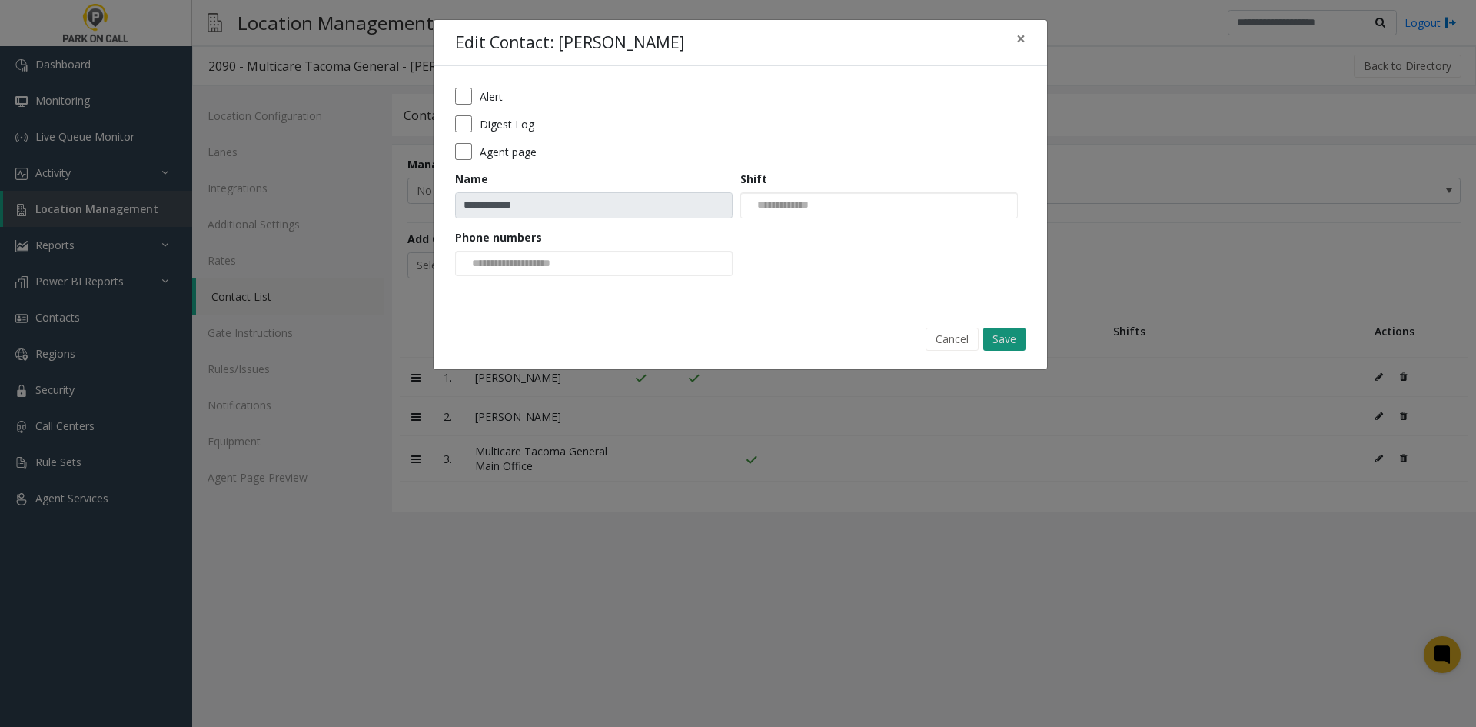
click at [1017, 345] on button "Save" at bounding box center [1004, 339] width 42 height 23
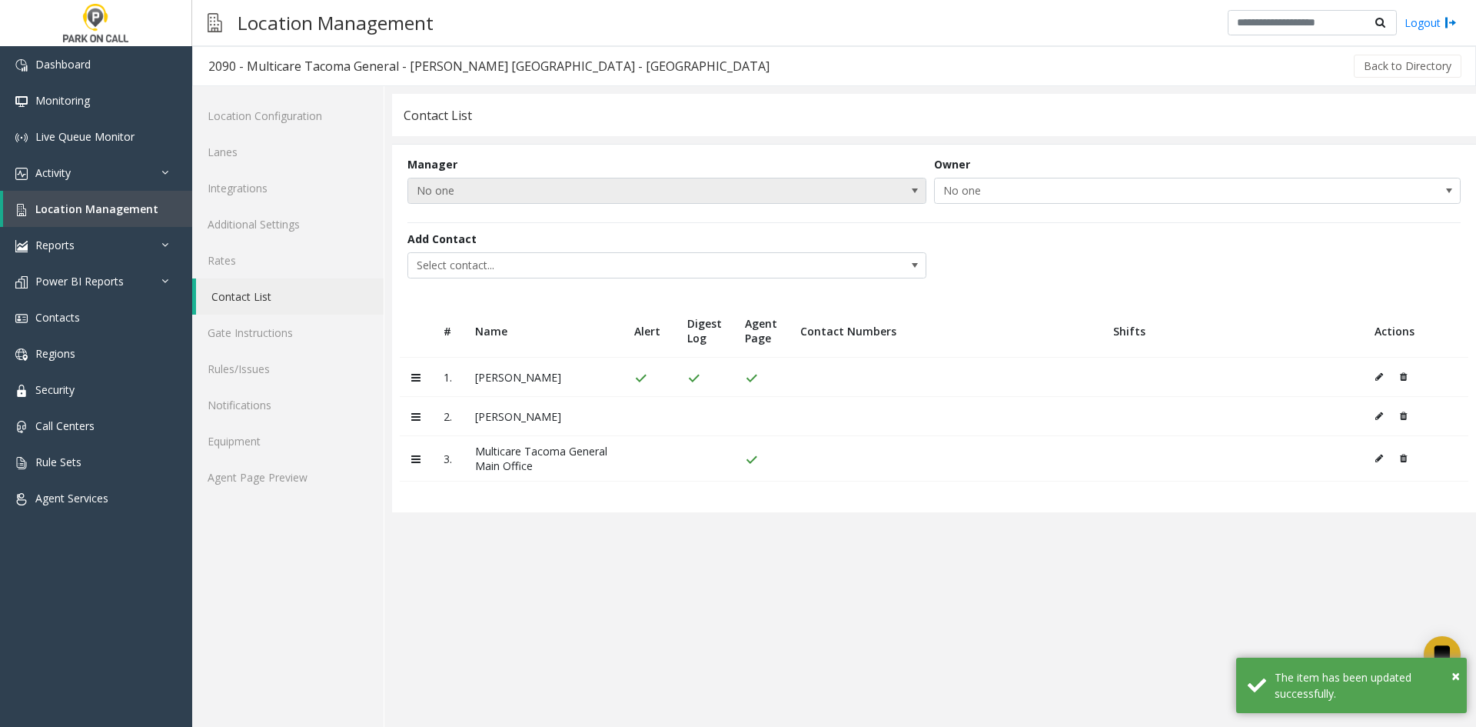
click at [915, 193] on span at bounding box center [915, 191] width 12 height 12
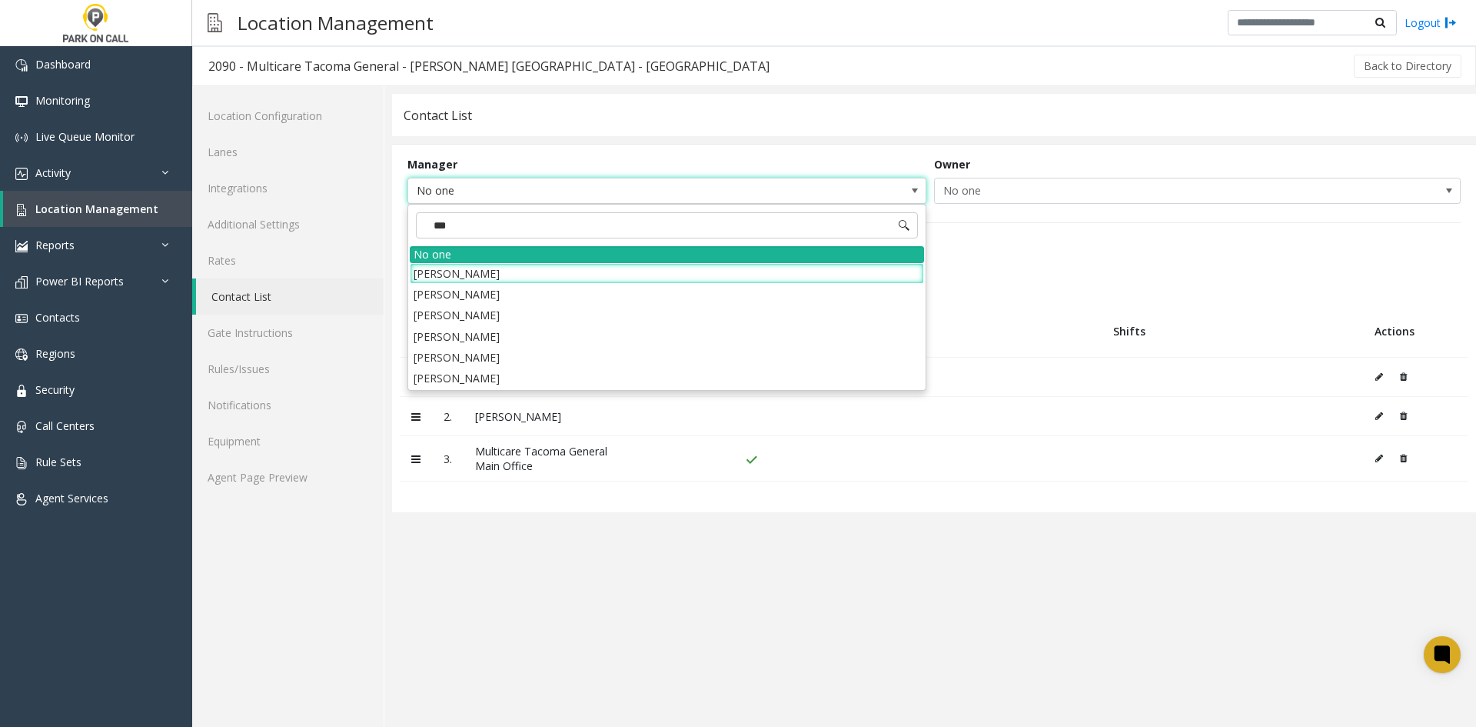
type input "****"
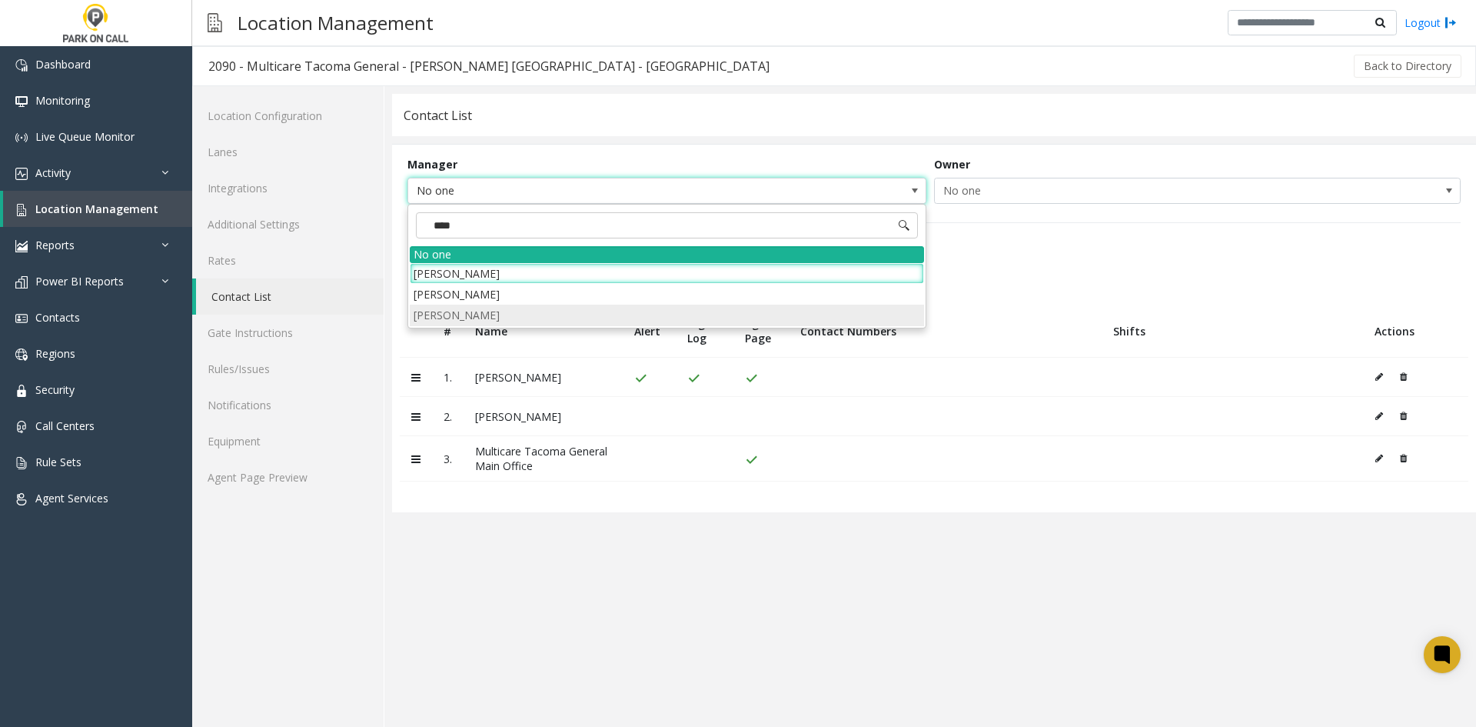
click at [516, 313] on li "[PERSON_NAME]" at bounding box center [667, 314] width 514 height 21
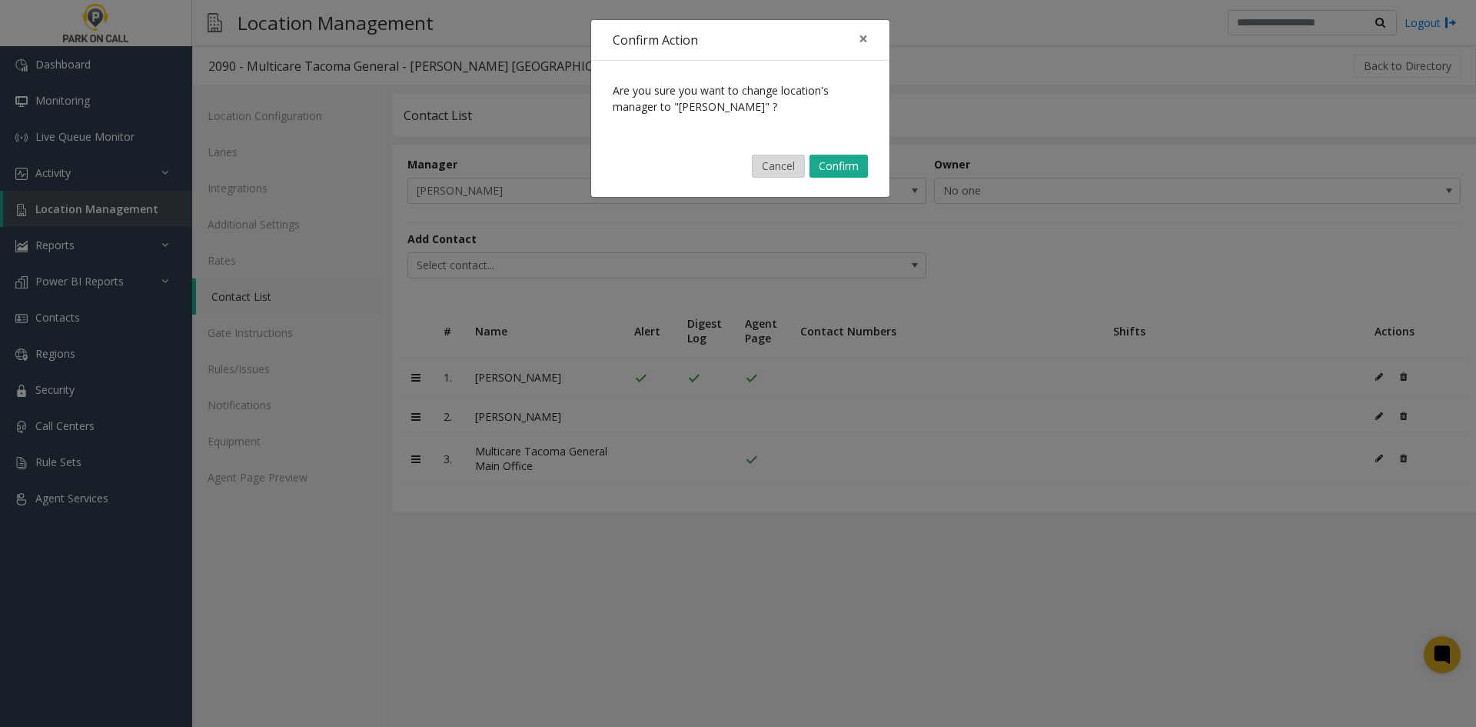
click at [777, 171] on button "Cancel" at bounding box center [778, 166] width 53 height 23
